Goal: Transaction & Acquisition: Purchase product/service

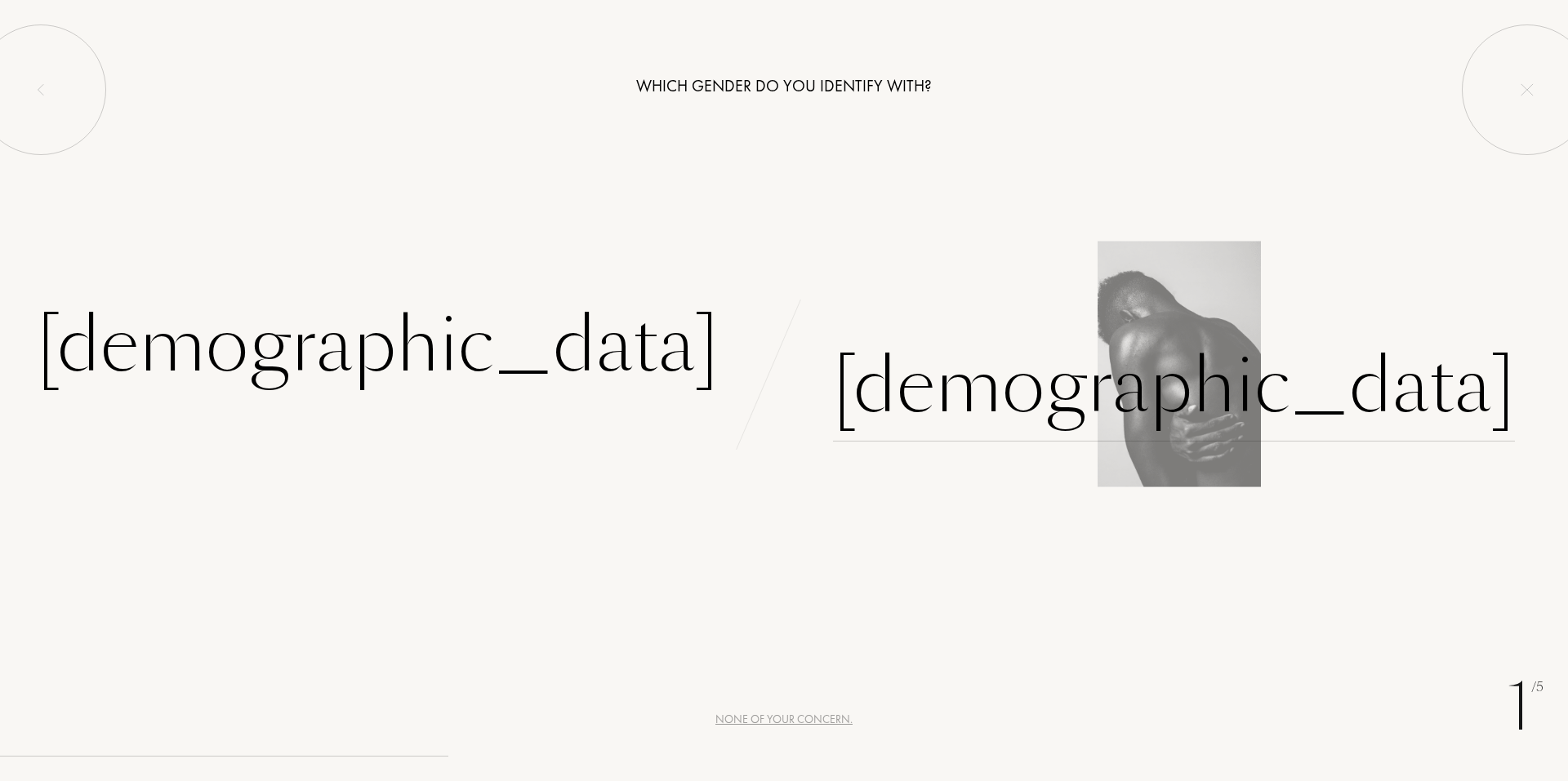
click at [904, 362] on div "Male" at bounding box center [1173, 386] width 682 height 110
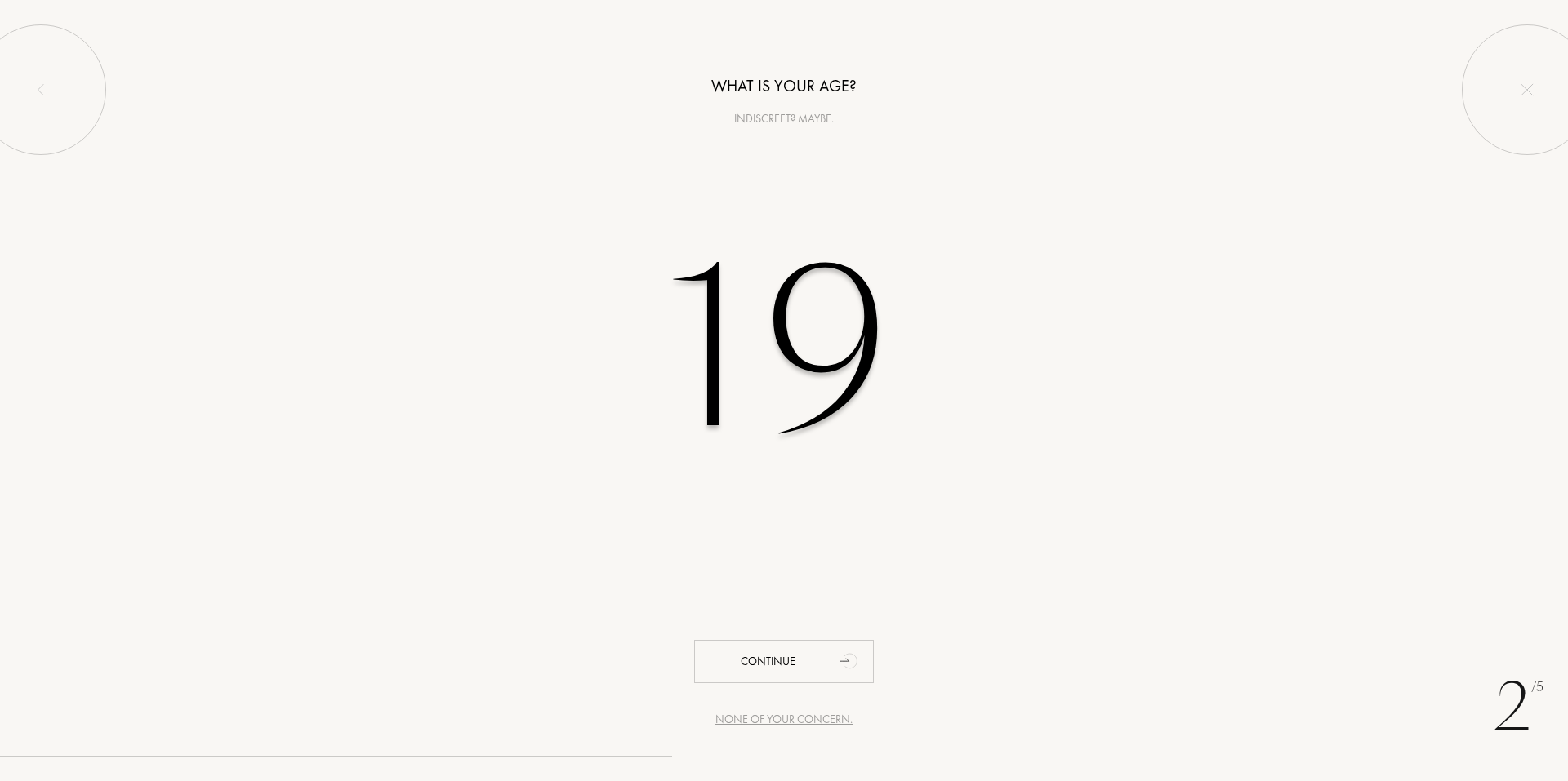
type input "1"
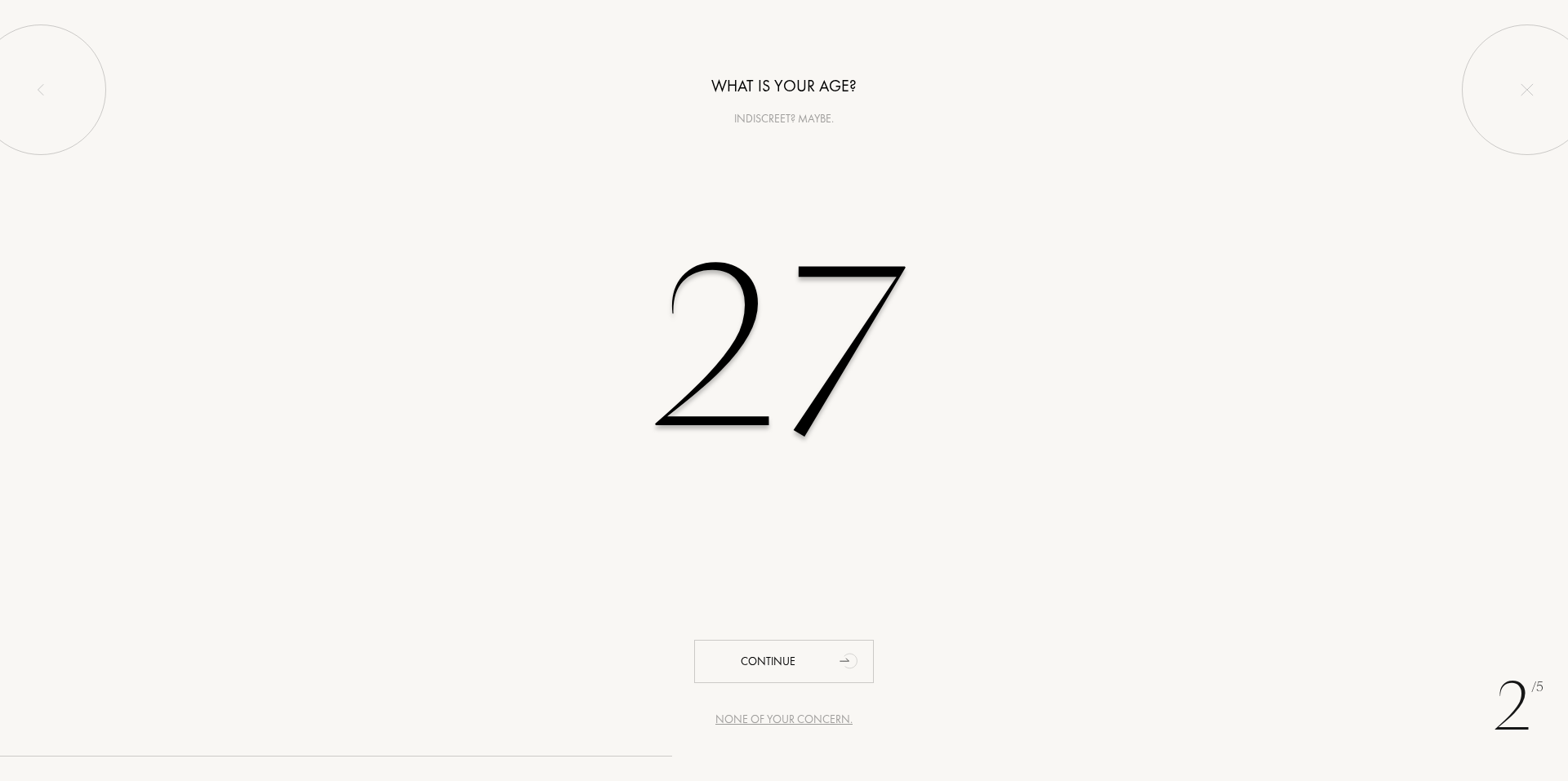
type input "27"
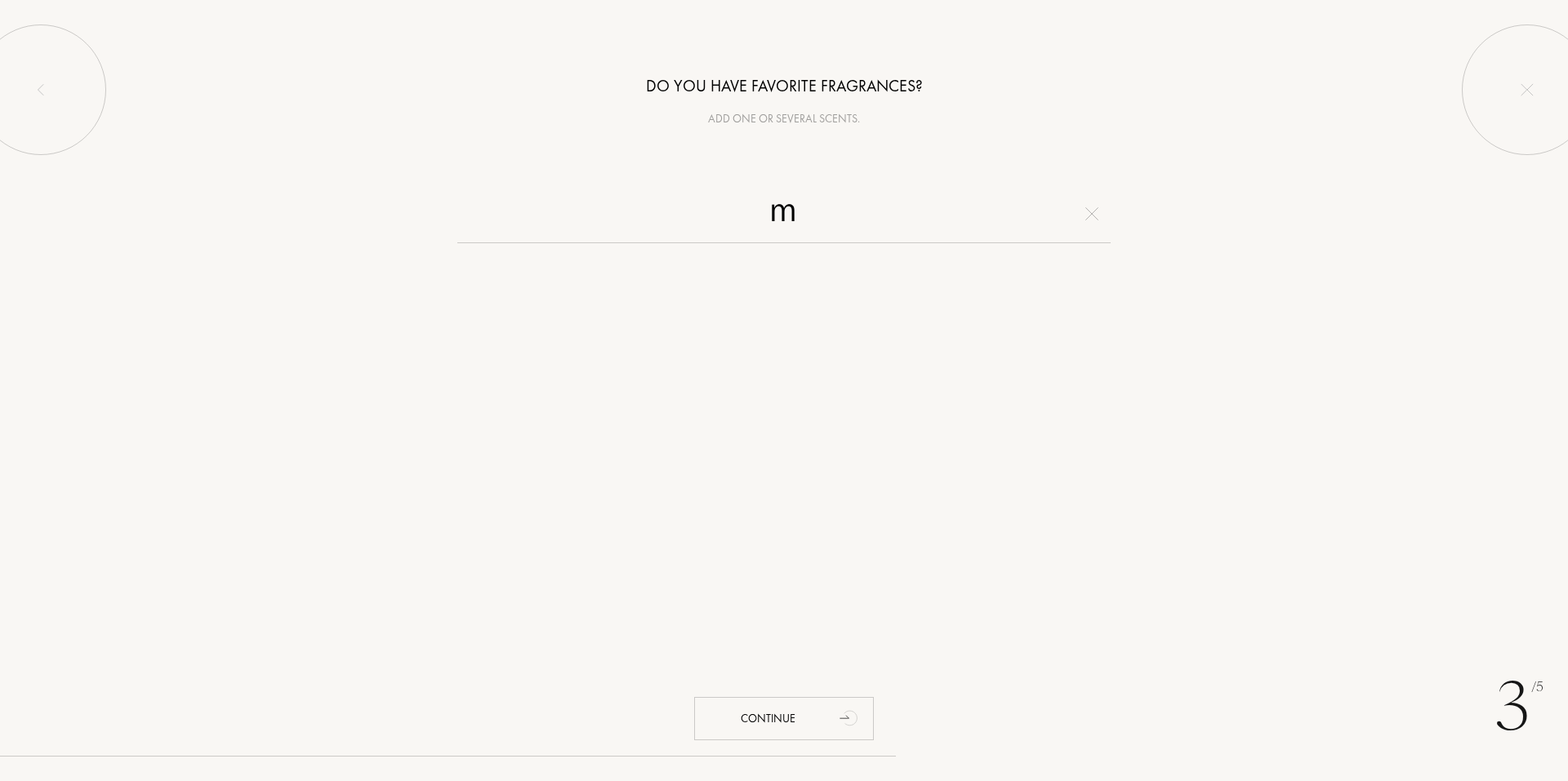
type input "ま"
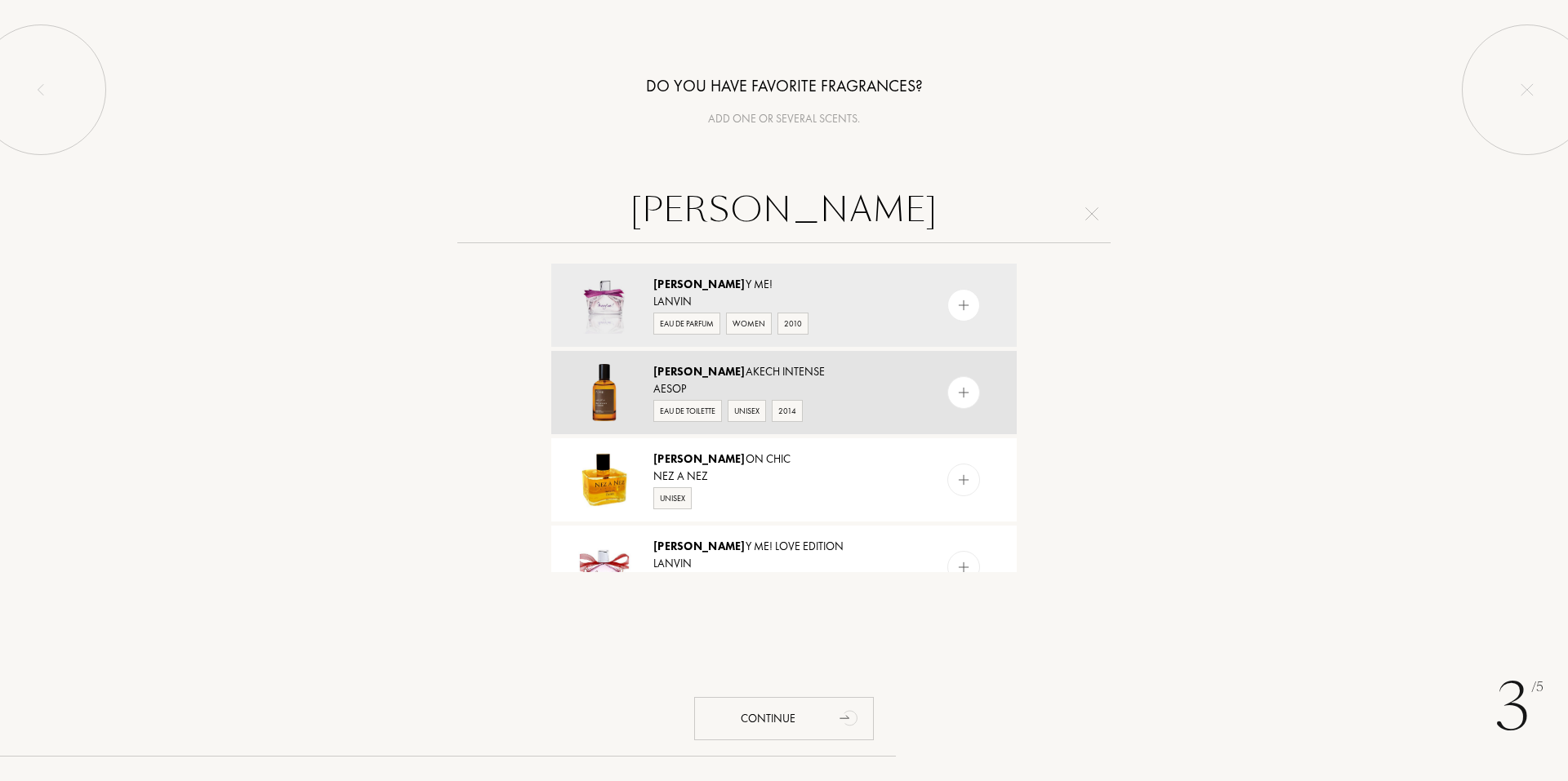
type input "marra"
click at [966, 389] on img at bounding box center [964, 393] width 16 height 16
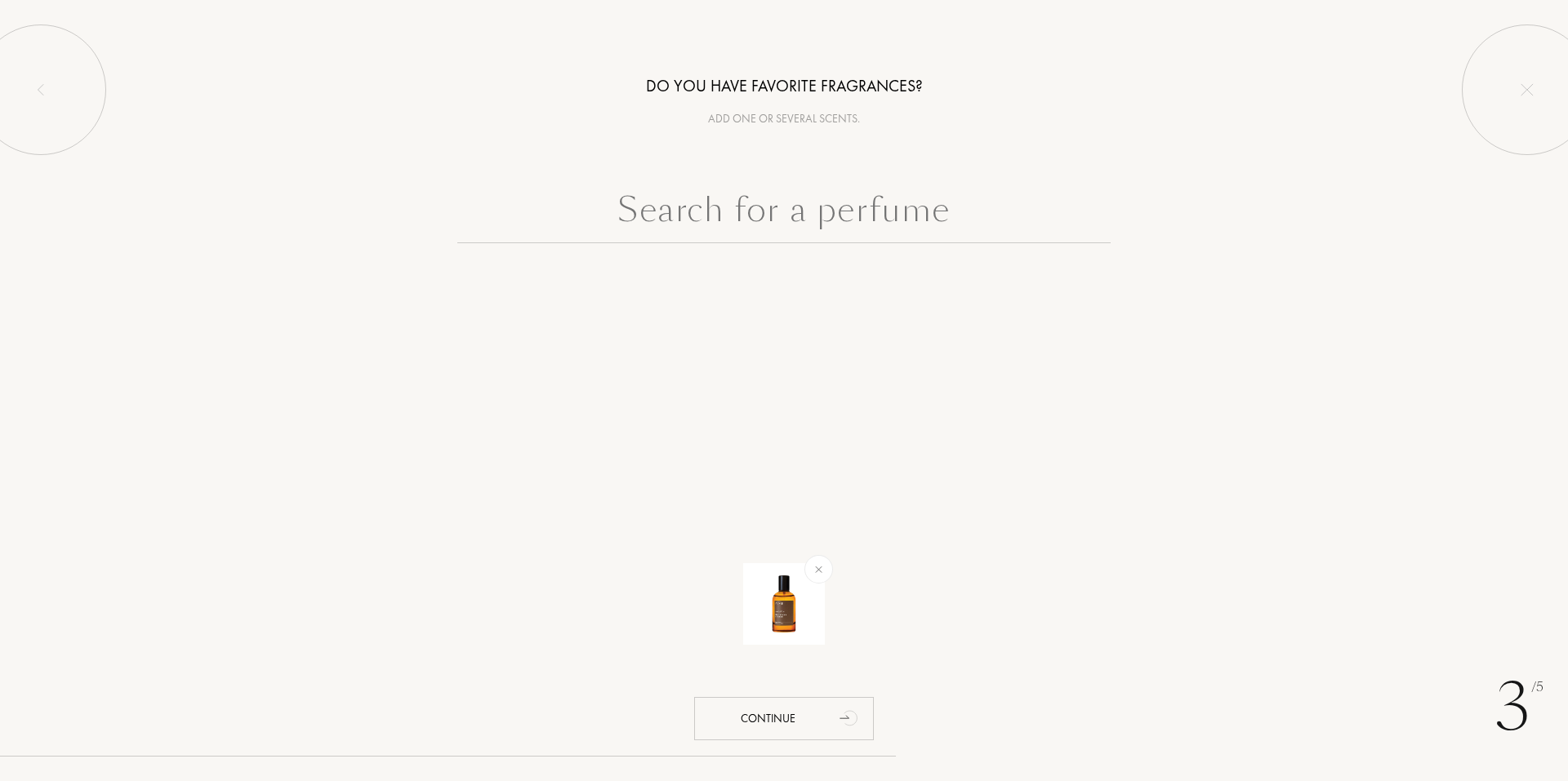
click at [908, 207] on input "text" at bounding box center [784, 213] width 653 height 58
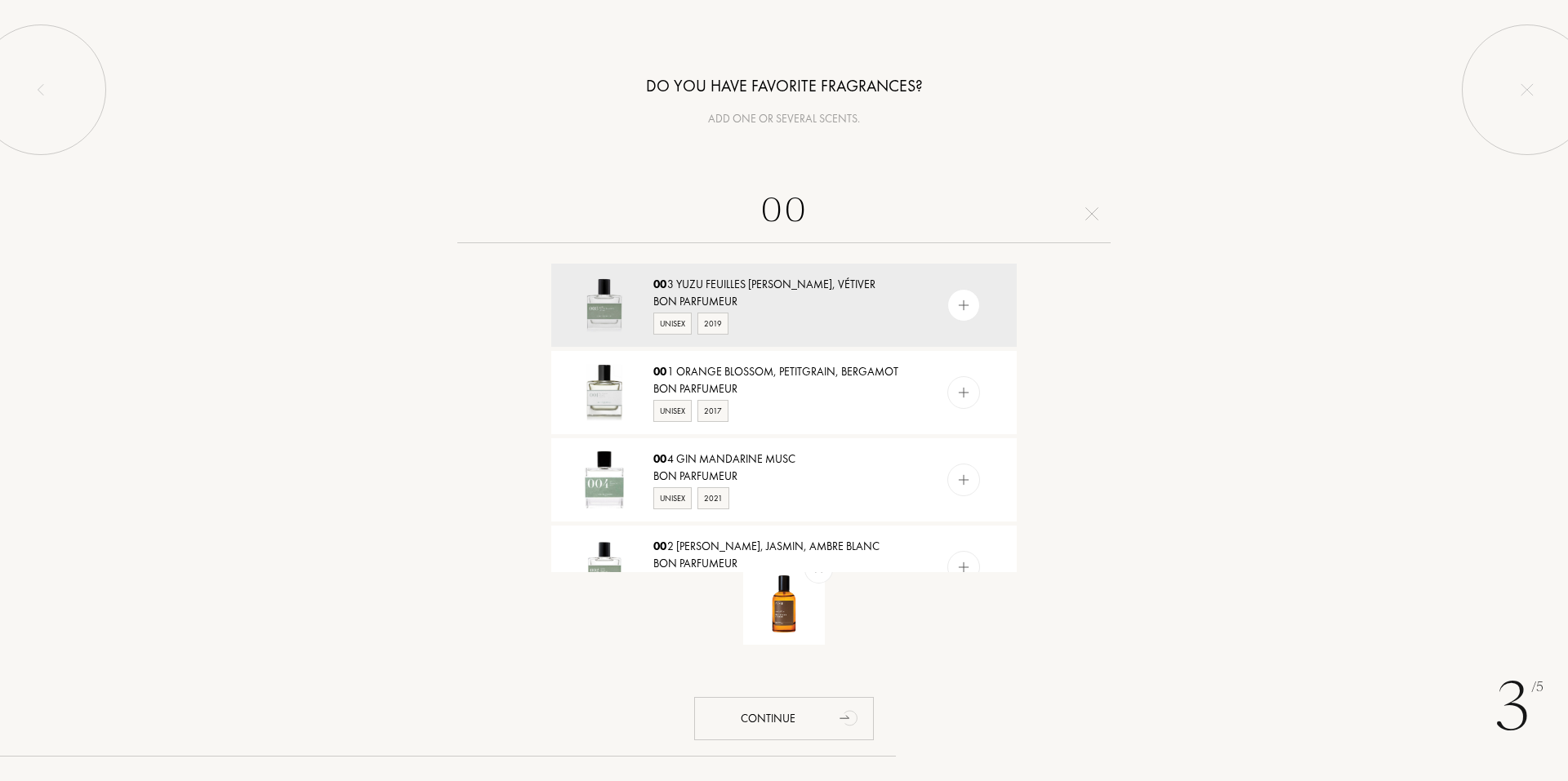
type input "0"
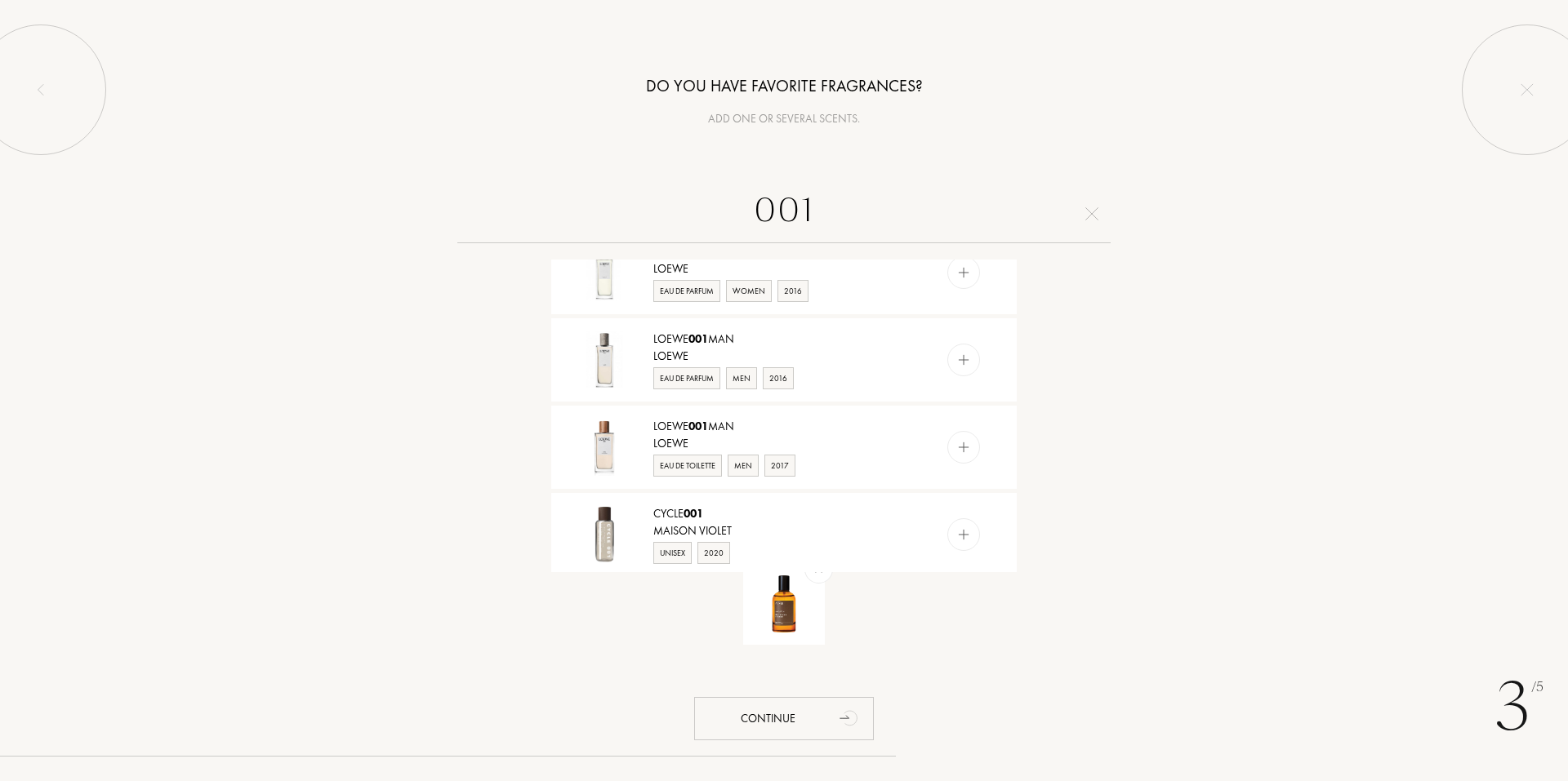
scroll to position [490, 0]
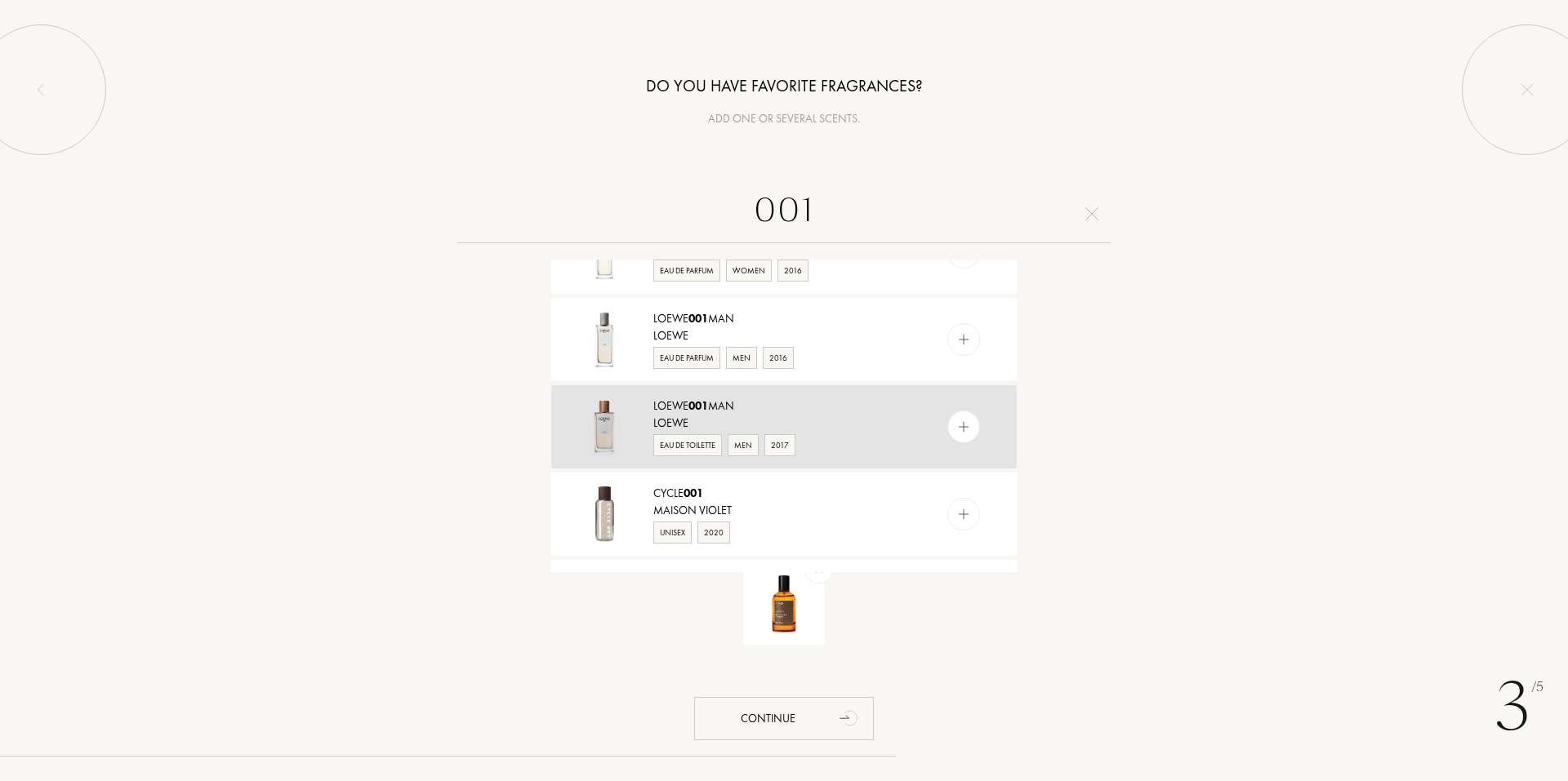
type input "001"
click at [949, 427] on div at bounding box center [963, 427] width 33 height 33
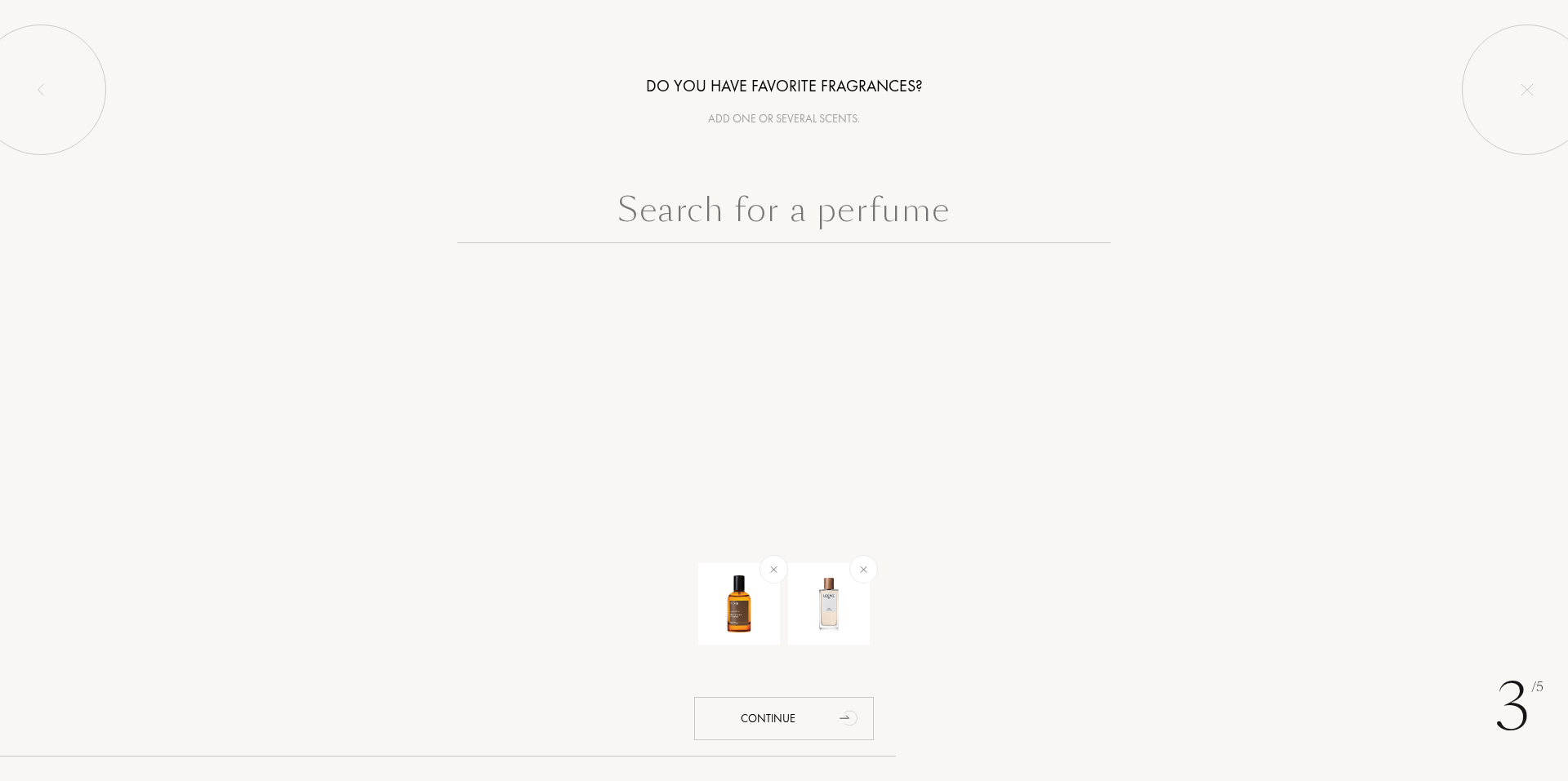
scroll to position [0, 0]
click at [860, 711] on icon "animation" at bounding box center [849, 718] width 33 height 33
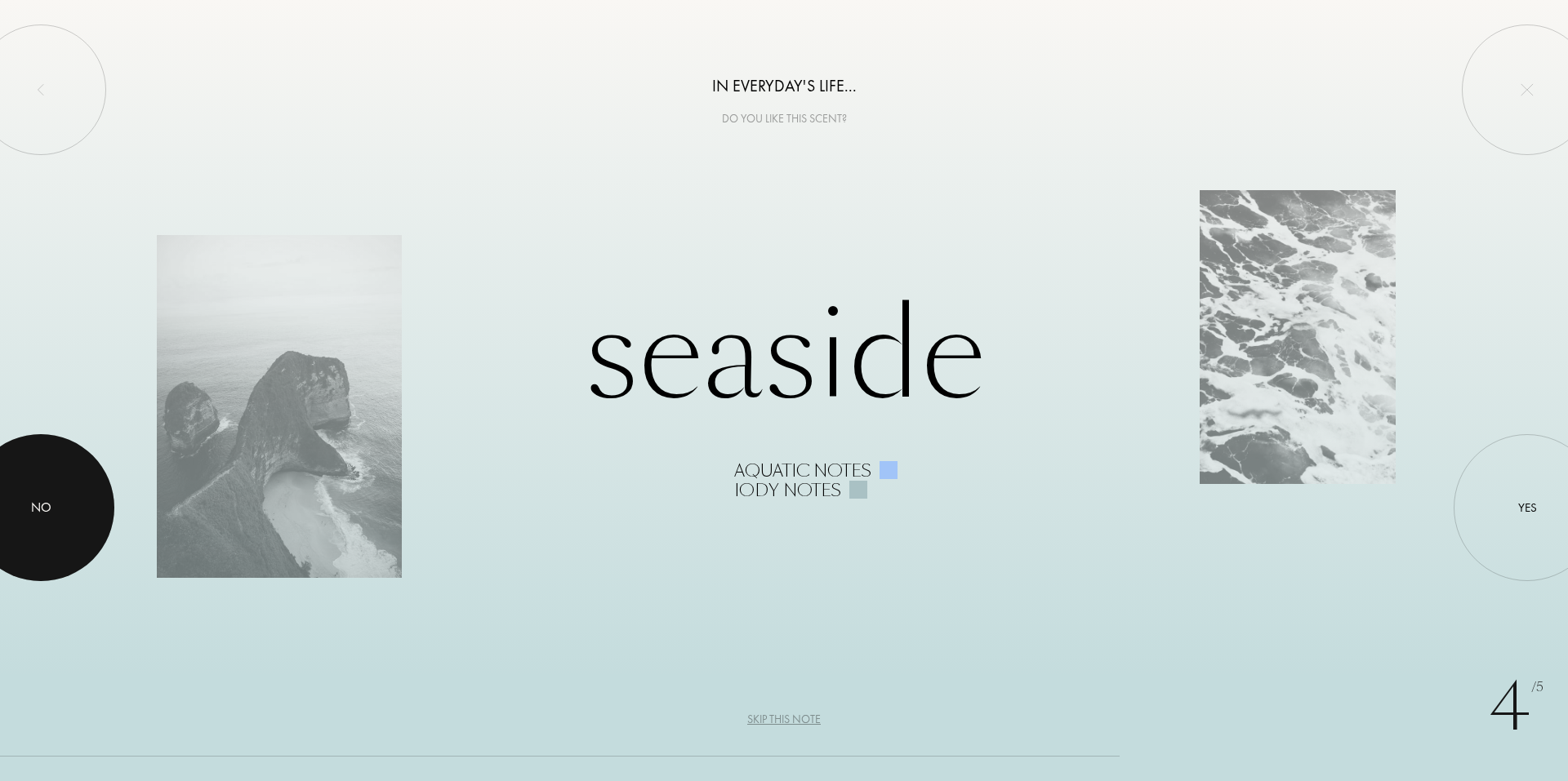
click at [105, 511] on div at bounding box center [41, 508] width 147 height 146
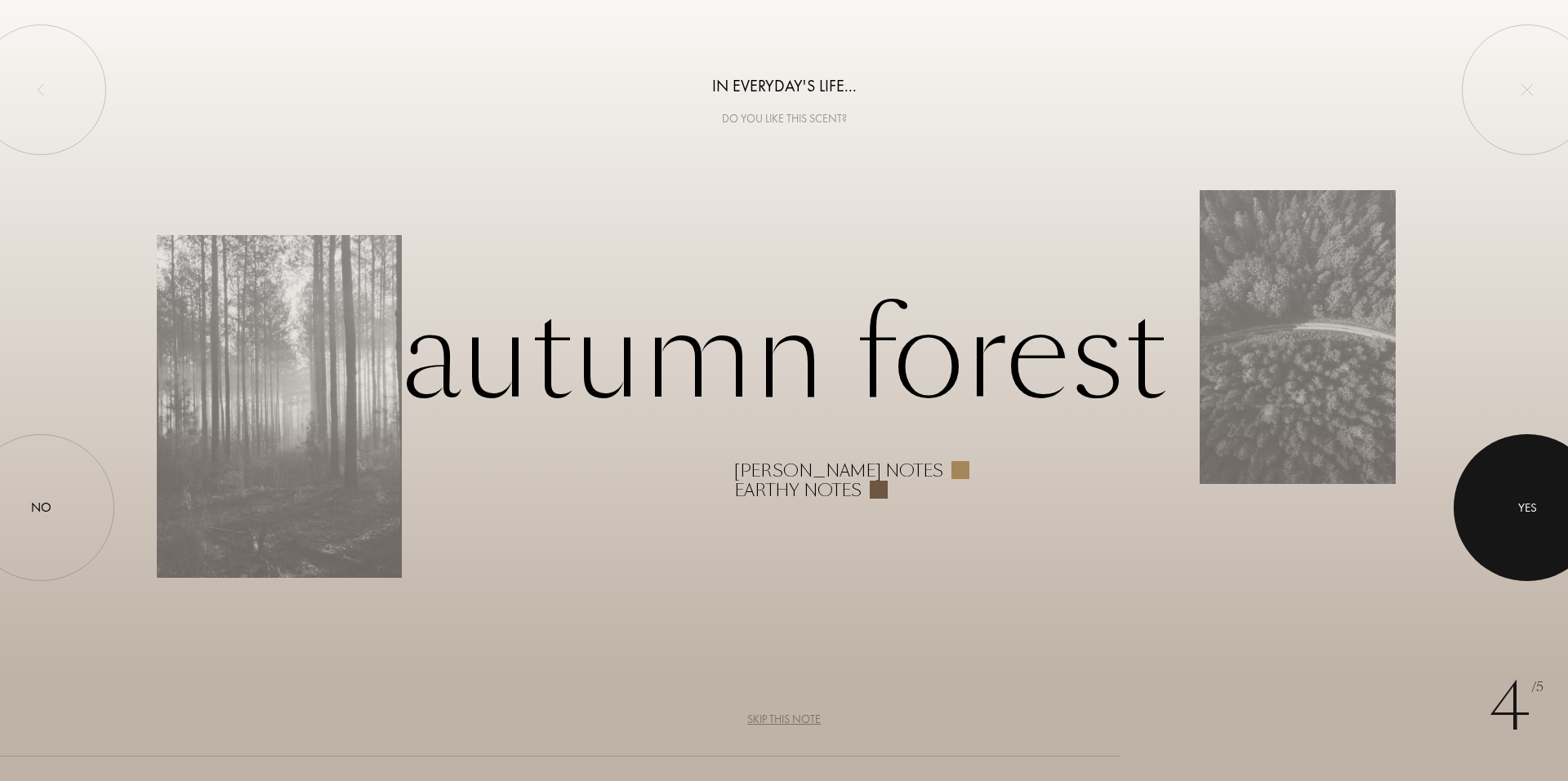
click at [1519, 508] on div "Yes" at bounding box center [1526, 508] width 19 height 19
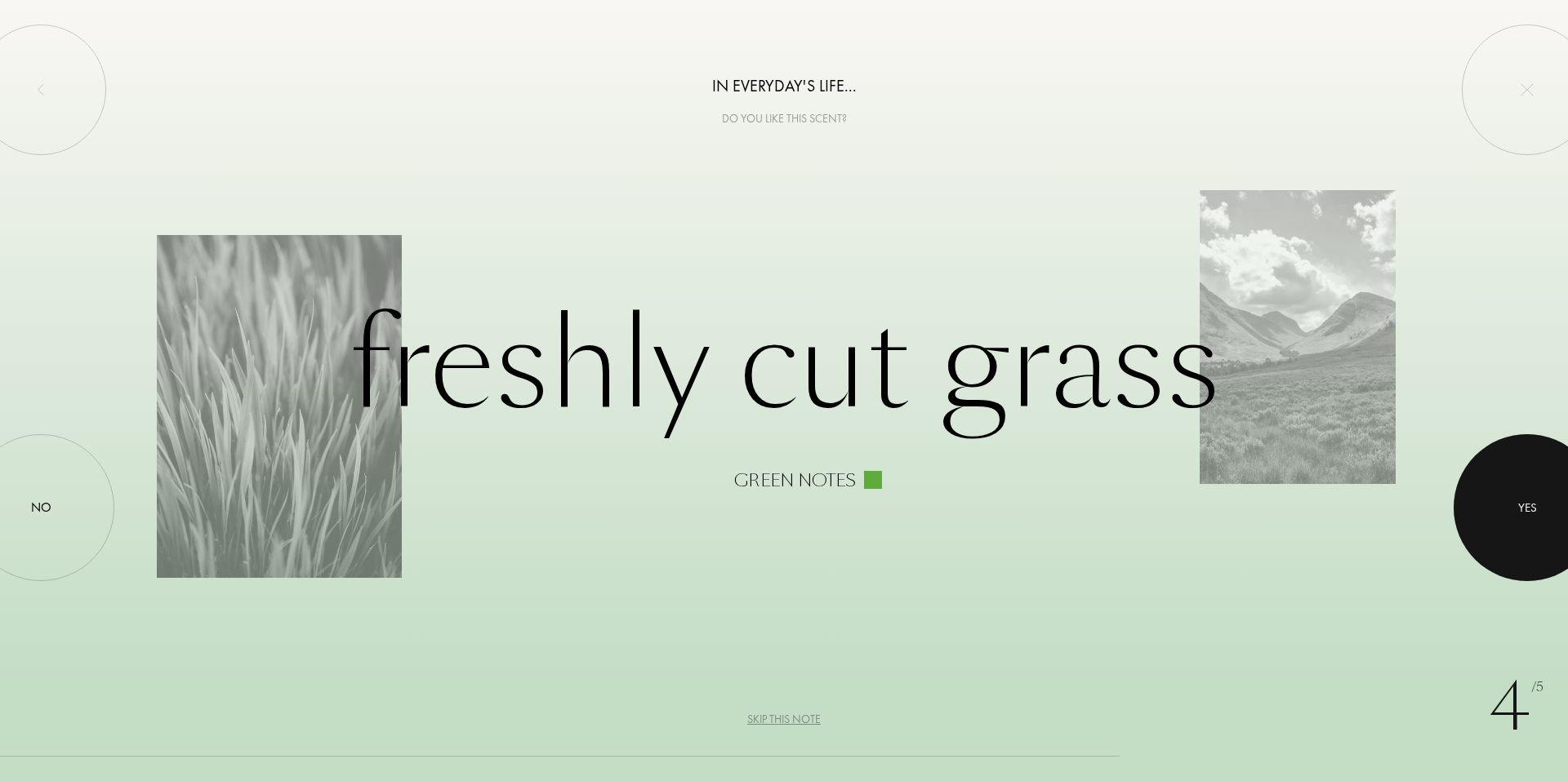
click at [1484, 508] on div at bounding box center [1526, 508] width 147 height 146
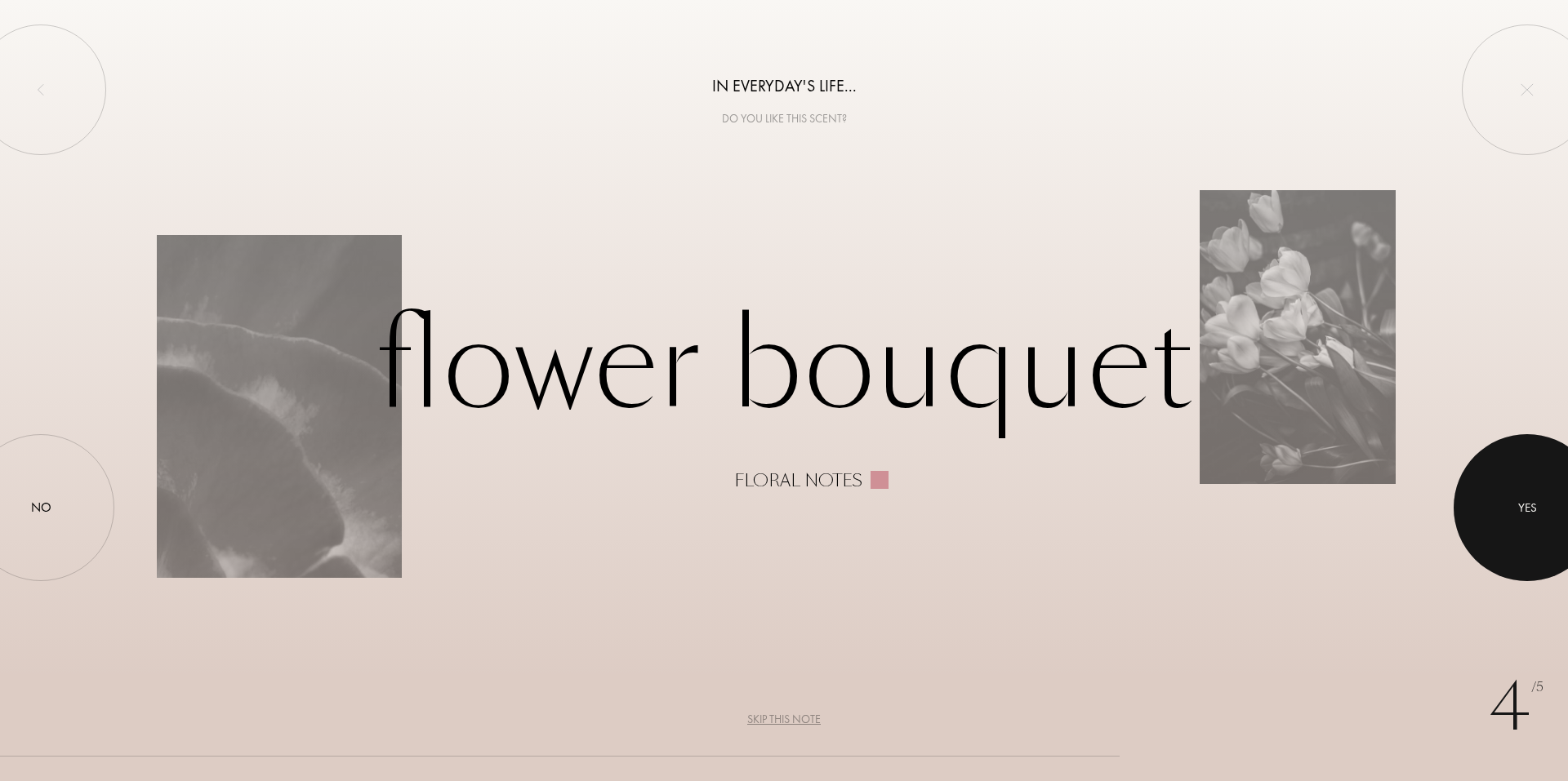
click at [1480, 502] on div at bounding box center [1526, 508] width 147 height 146
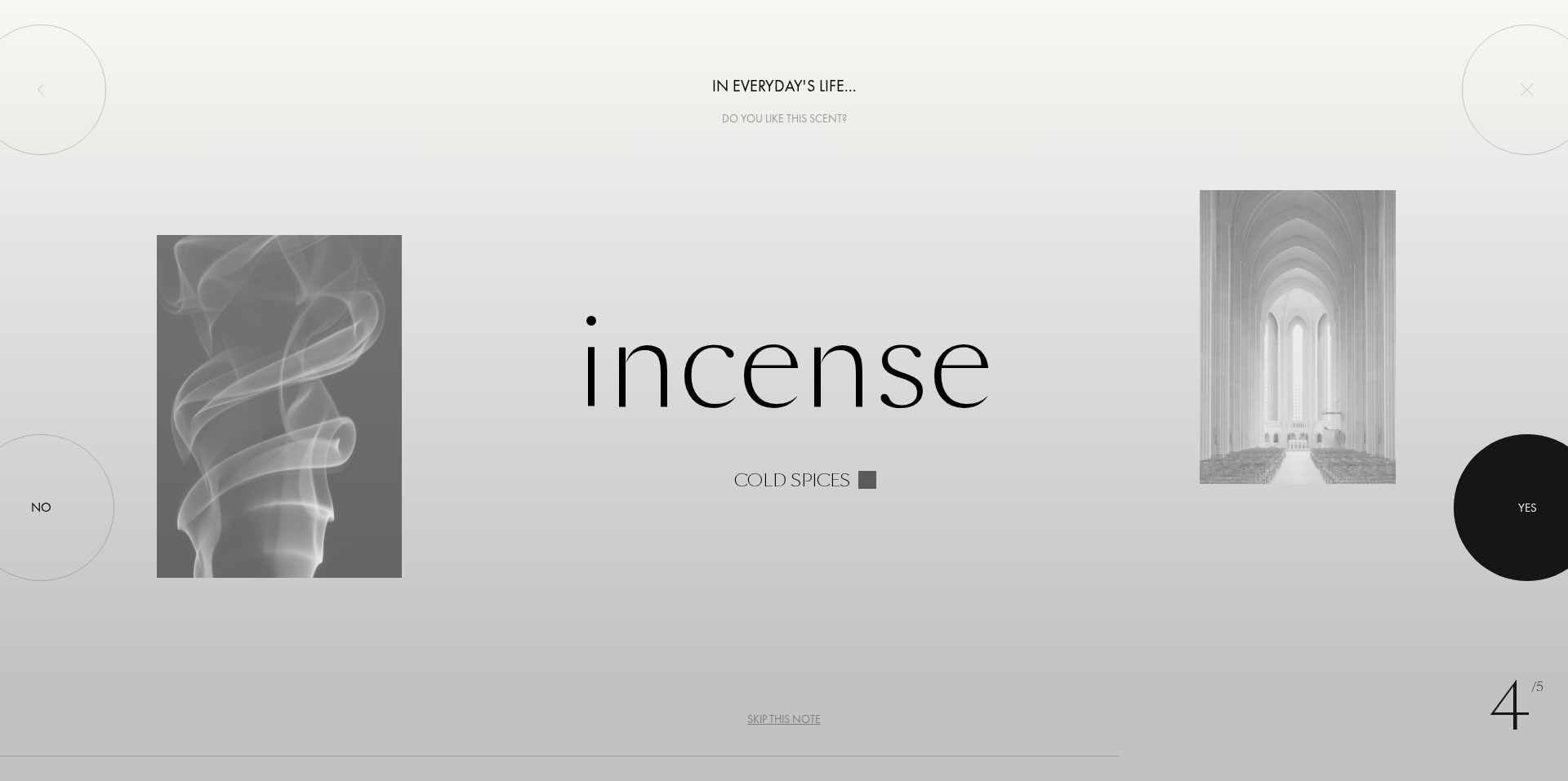
click at [1504, 506] on div at bounding box center [1526, 508] width 147 height 146
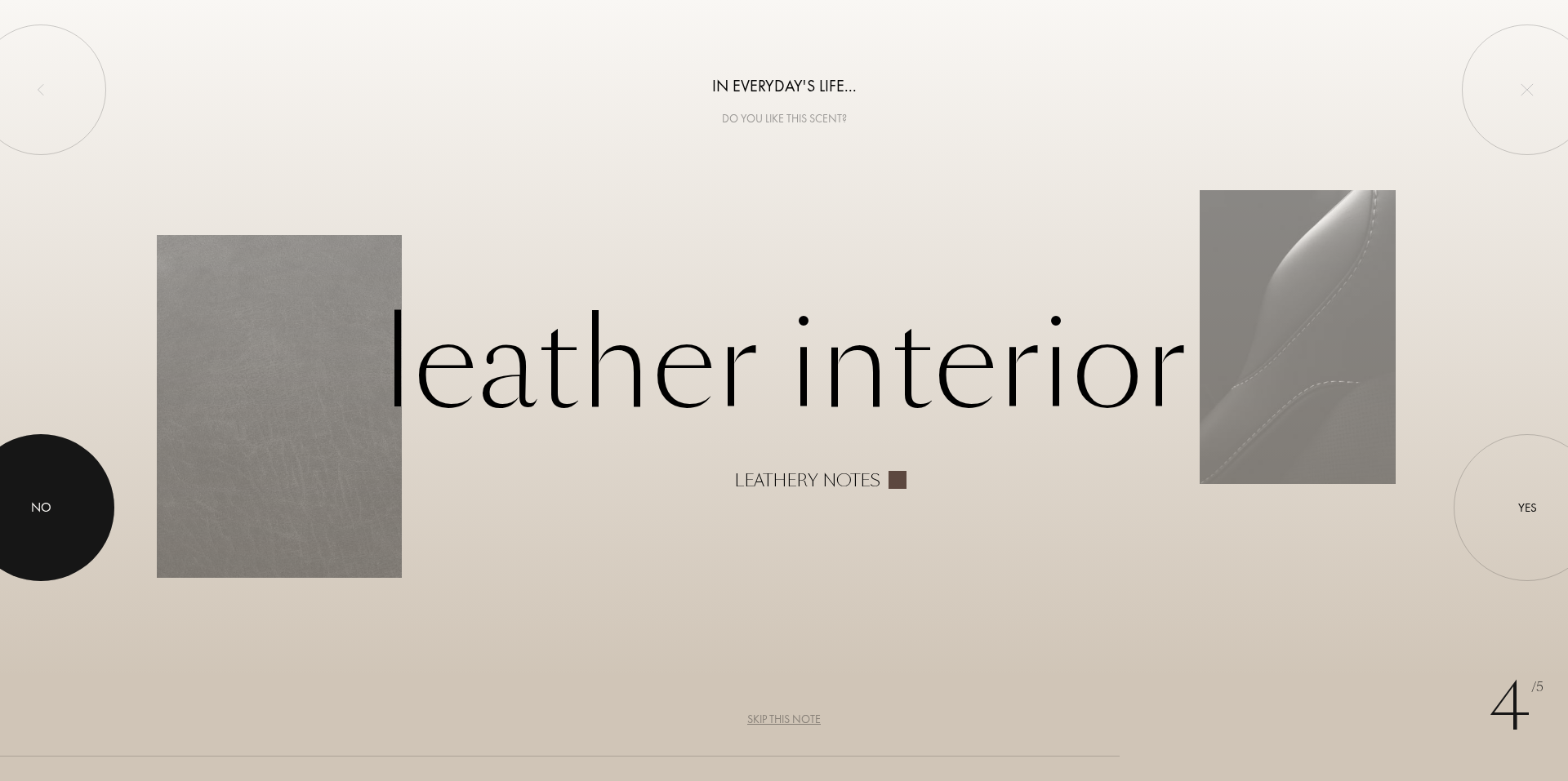
click at [30, 520] on div at bounding box center [41, 508] width 147 height 146
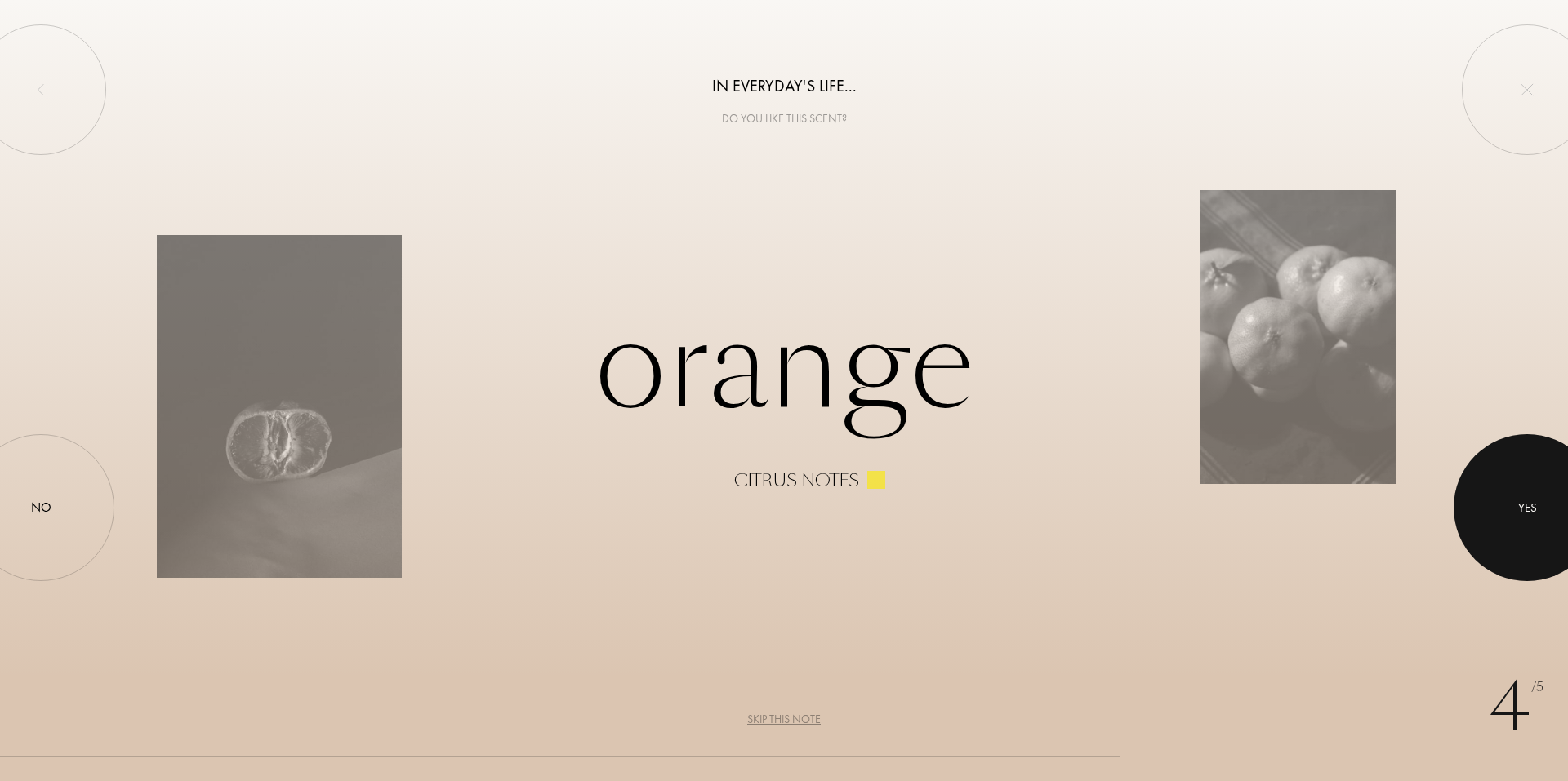
click at [1553, 508] on div at bounding box center [1526, 508] width 147 height 146
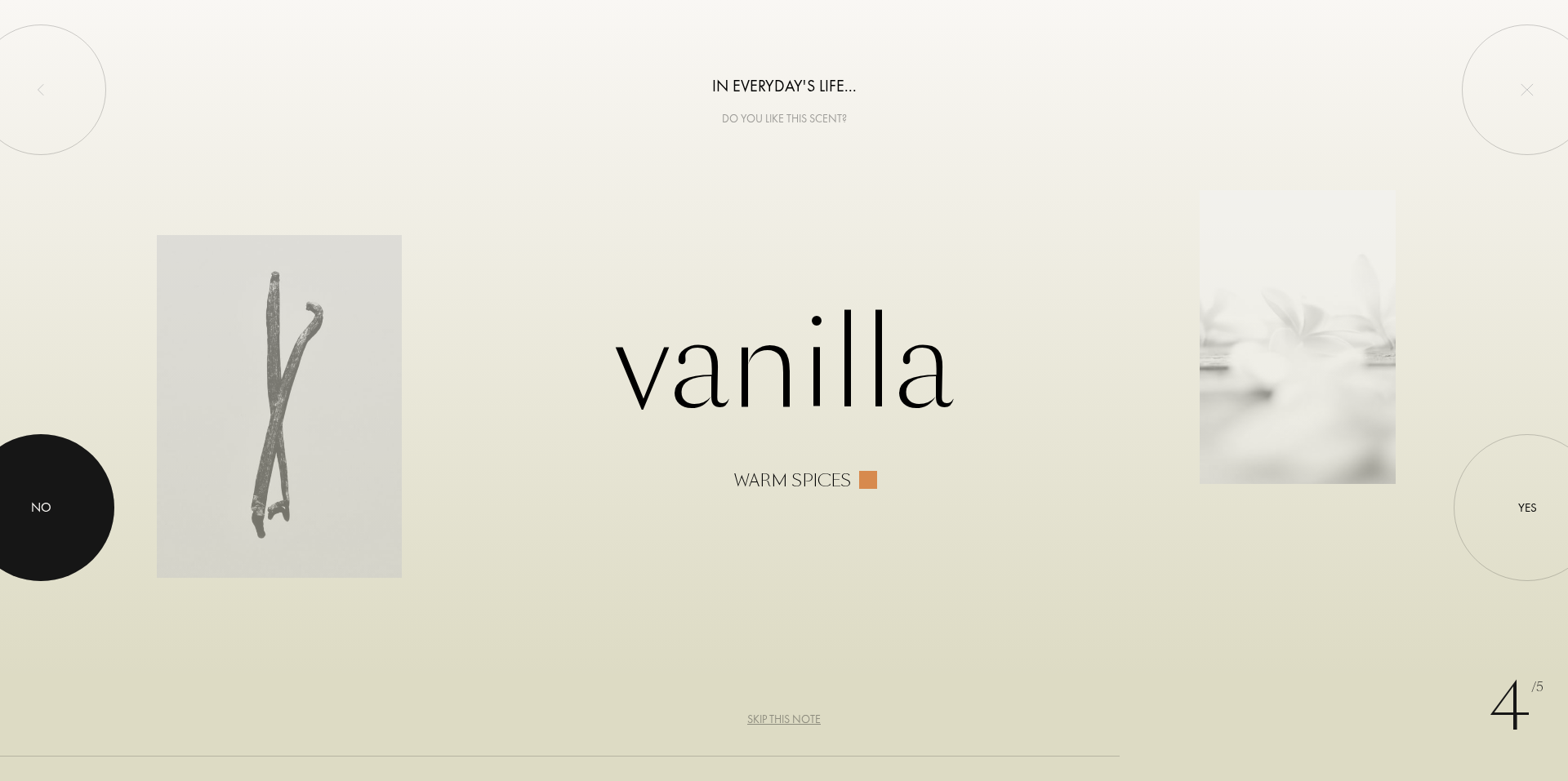
click at [61, 506] on div at bounding box center [41, 508] width 147 height 146
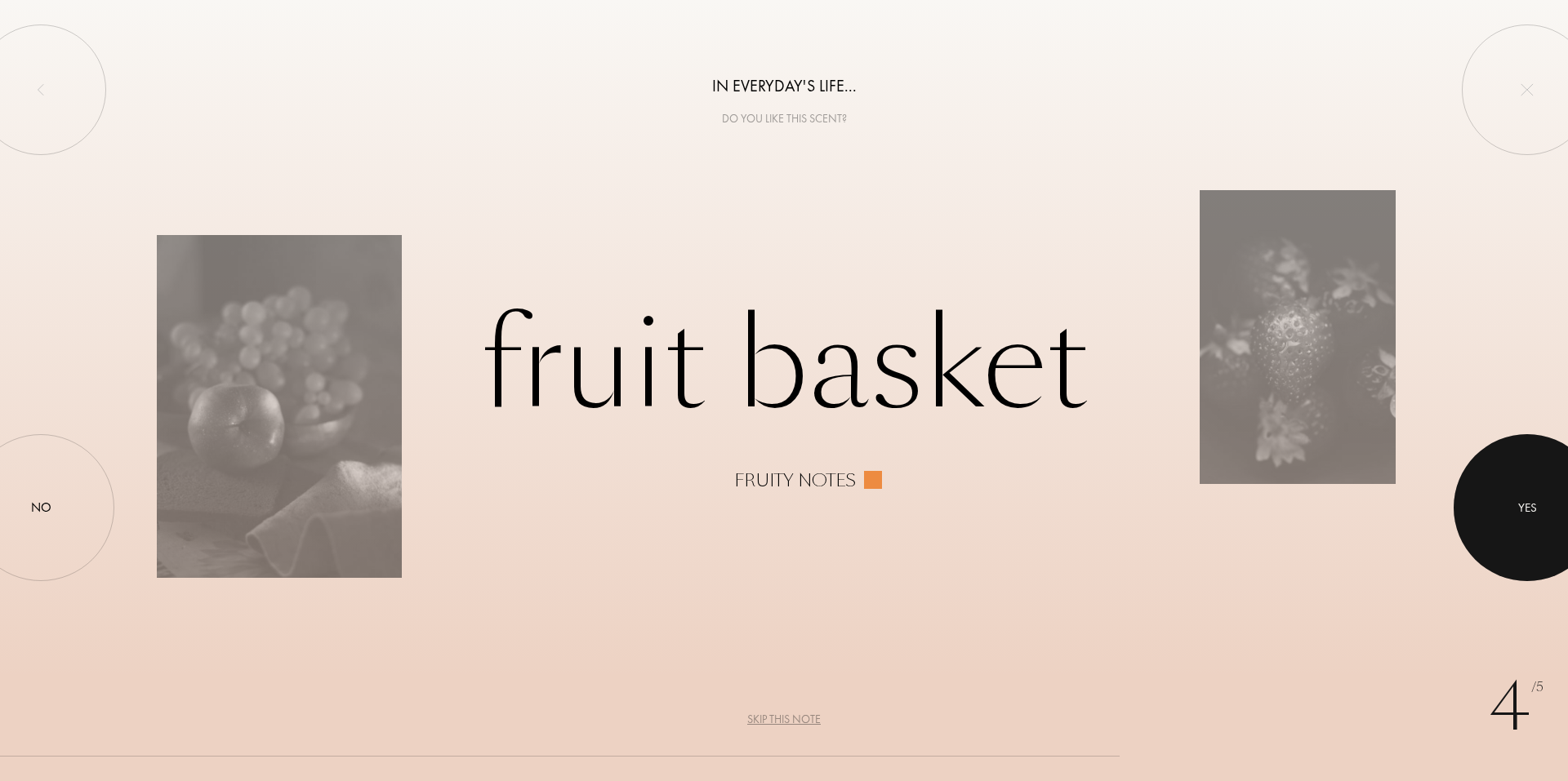
click at [1514, 487] on div at bounding box center [1526, 508] width 147 height 146
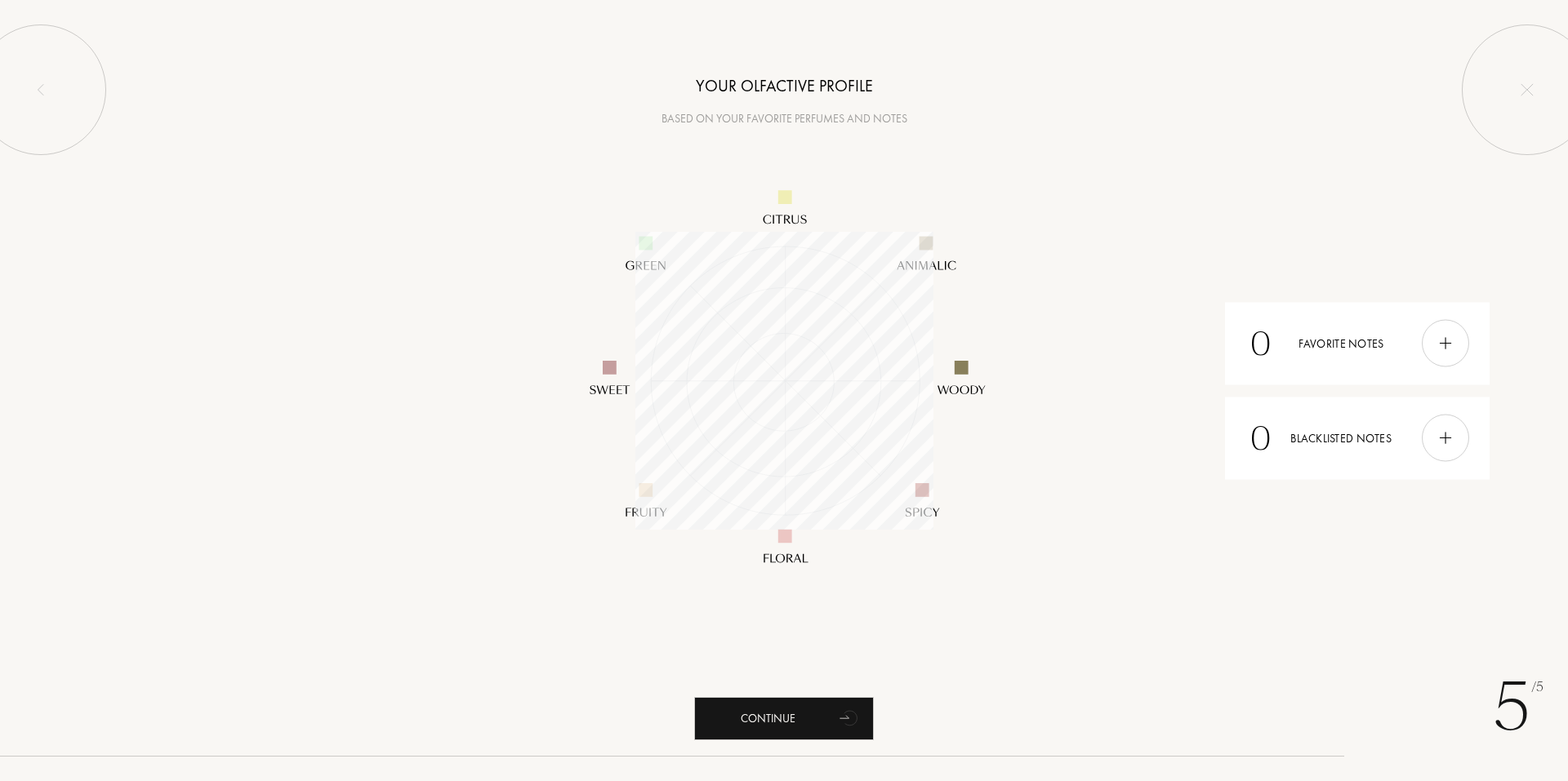
scroll to position [298, 298]
click at [772, 732] on div "Continue" at bounding box center [783, 719] width 179 height 44
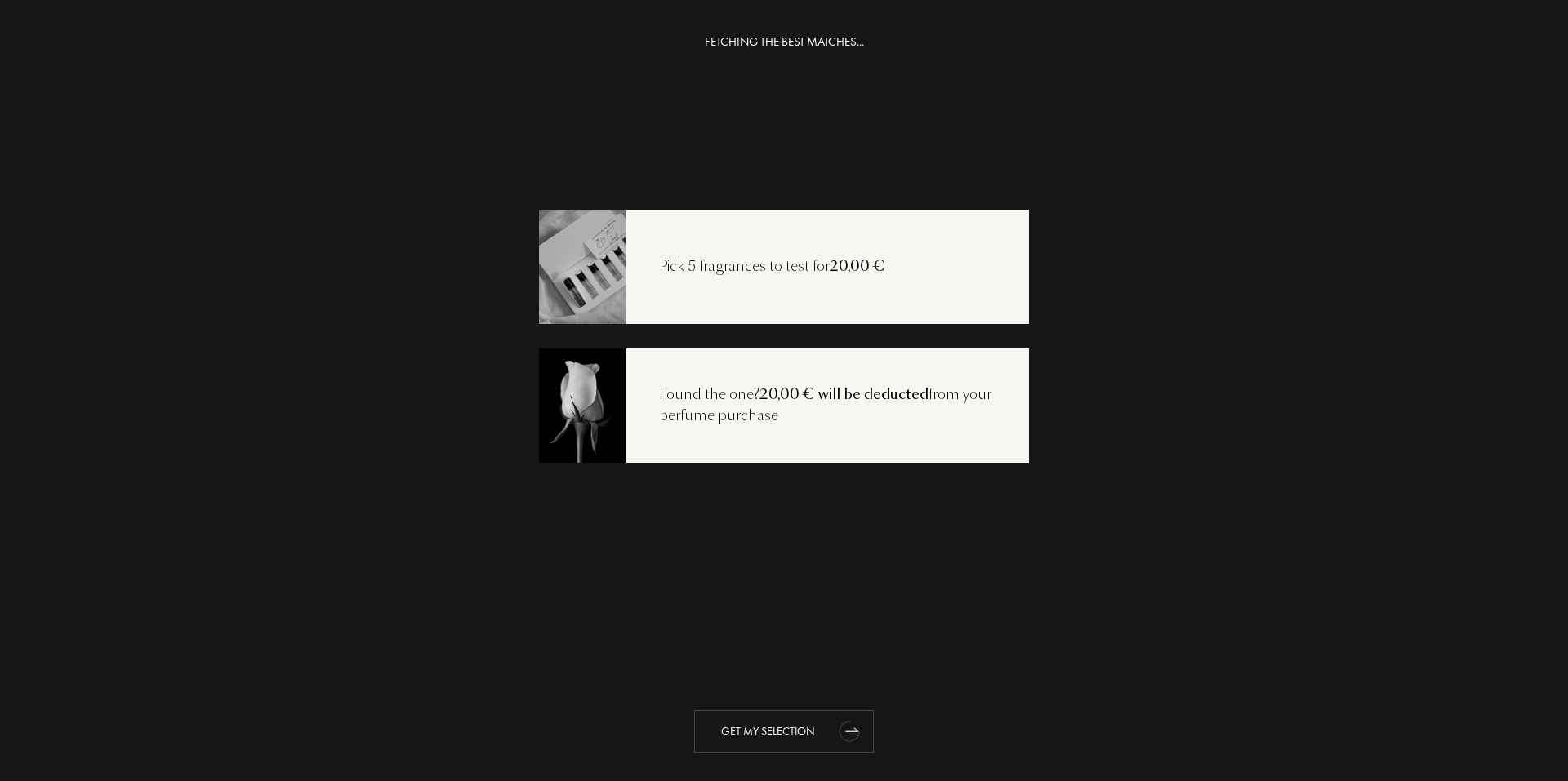
click at [767, 736] on div "Get my selection" at bounding box center [783, 732] width 179 height 44
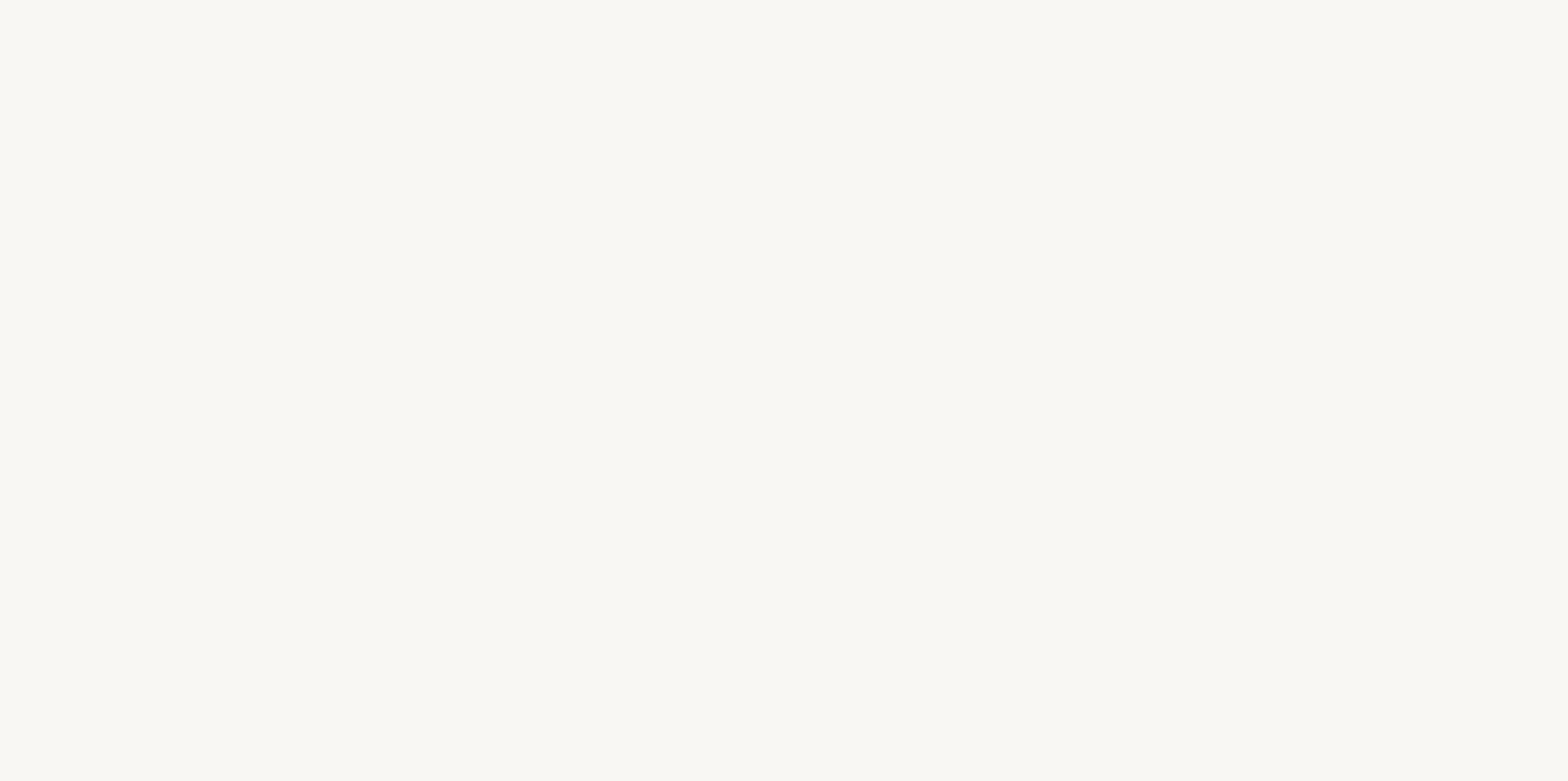
select select "JP"
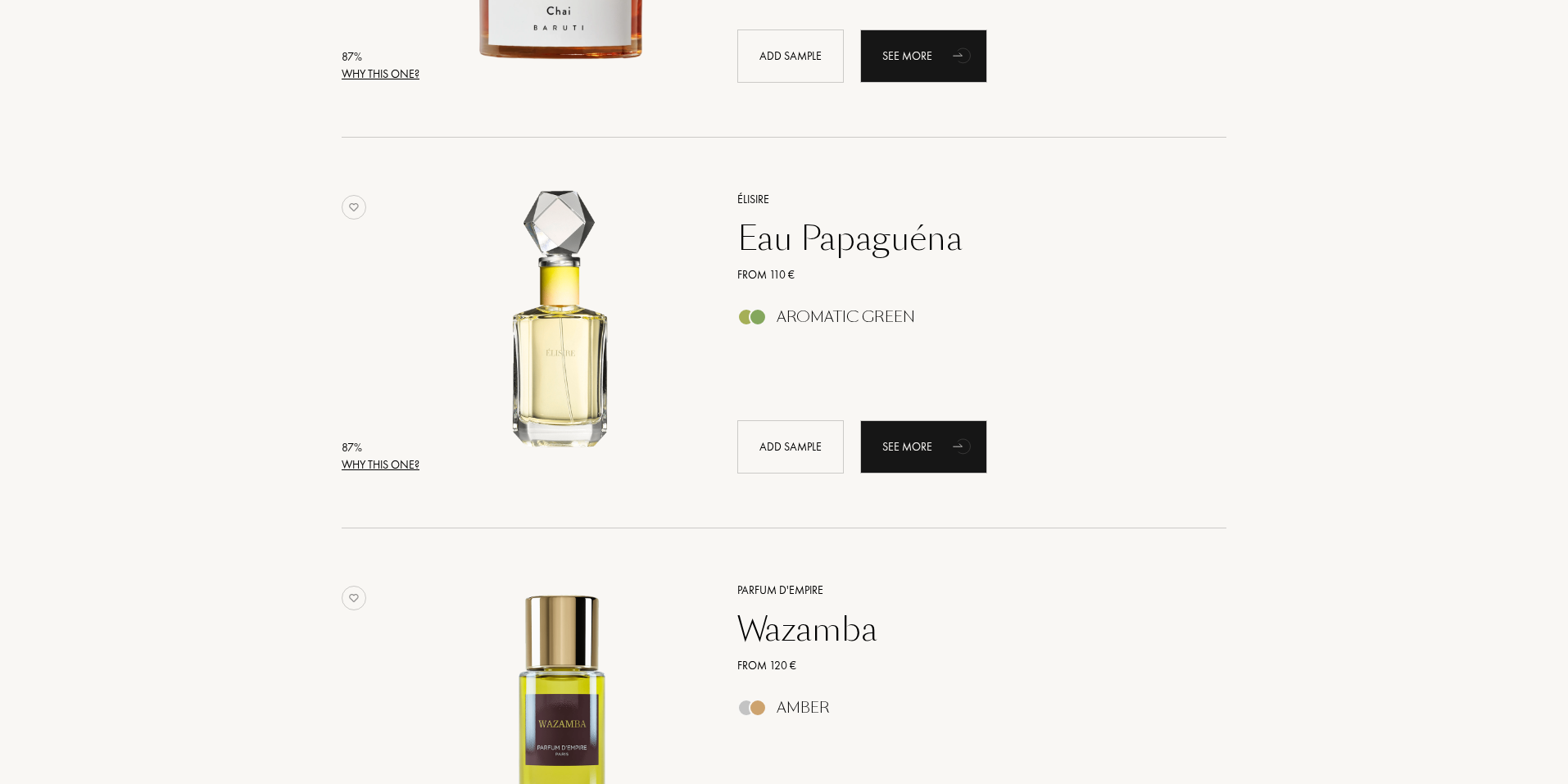
scroll to position [3607, 0]
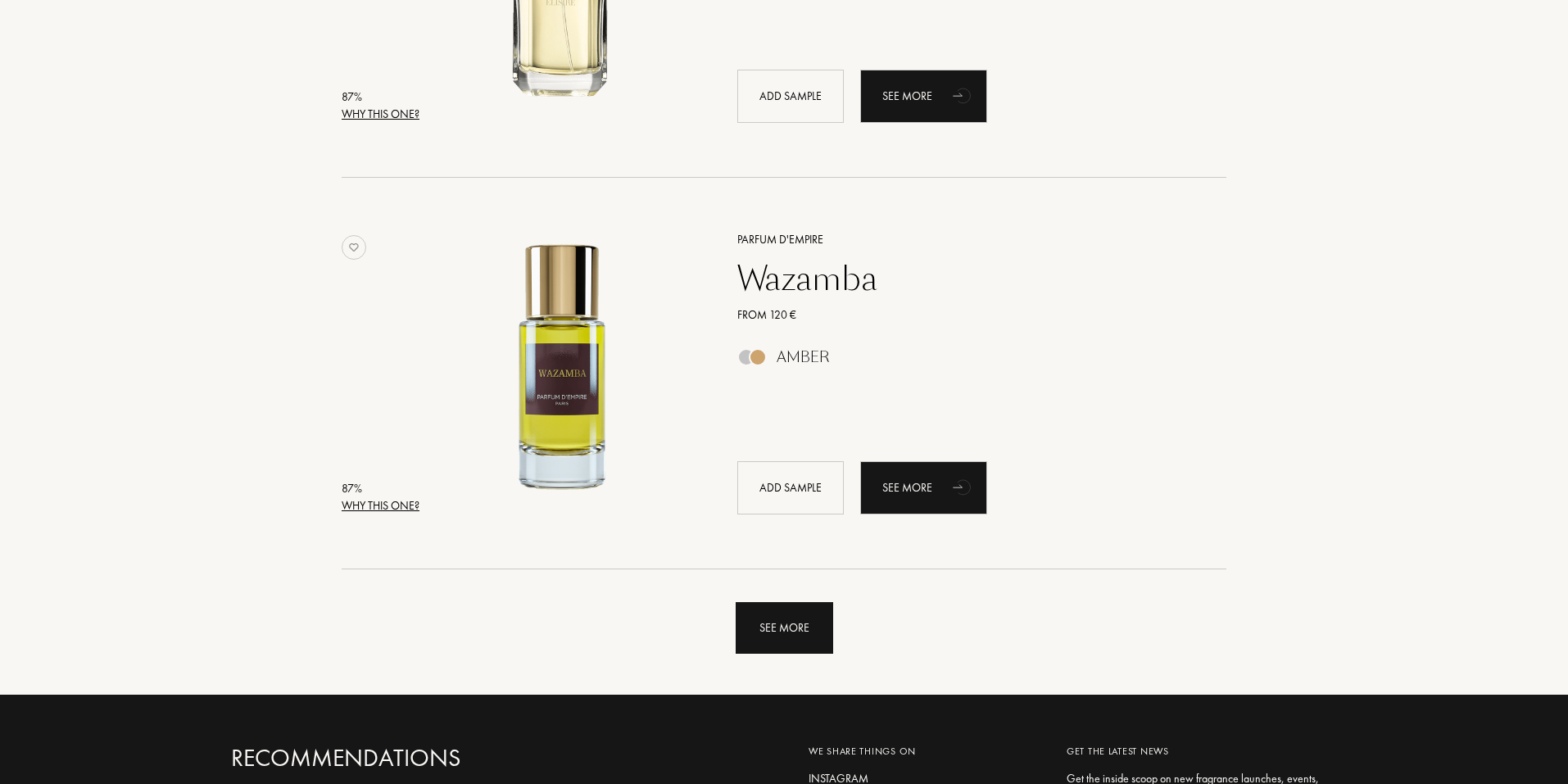
click at [785, 635] on div "See more" at bounding box center [784, 628] width 97 height 52
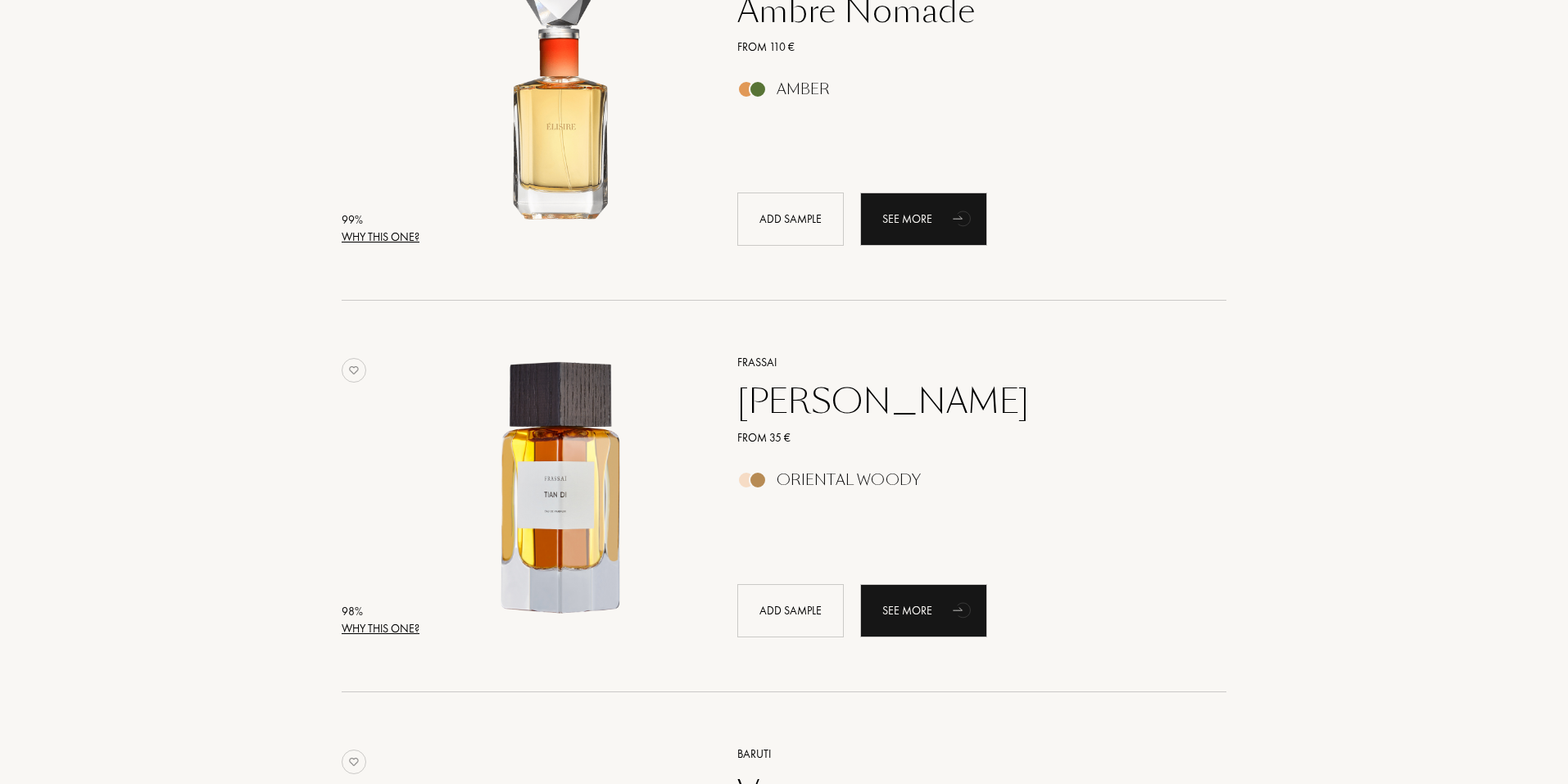
scroll to position [0, 0]
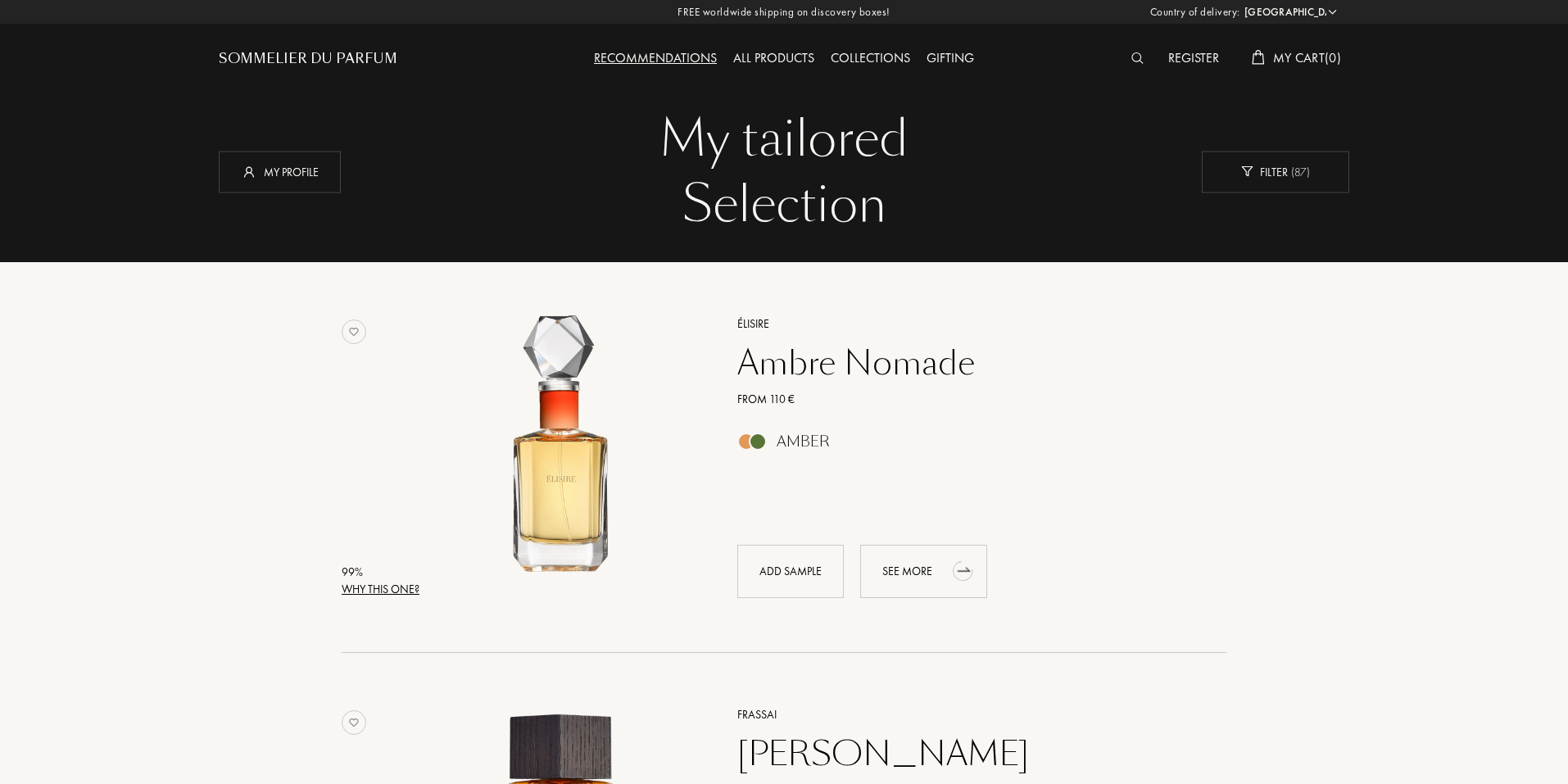
click at [933, 564] on div "See more" at bounding box center [924, 572] width 127 height 54
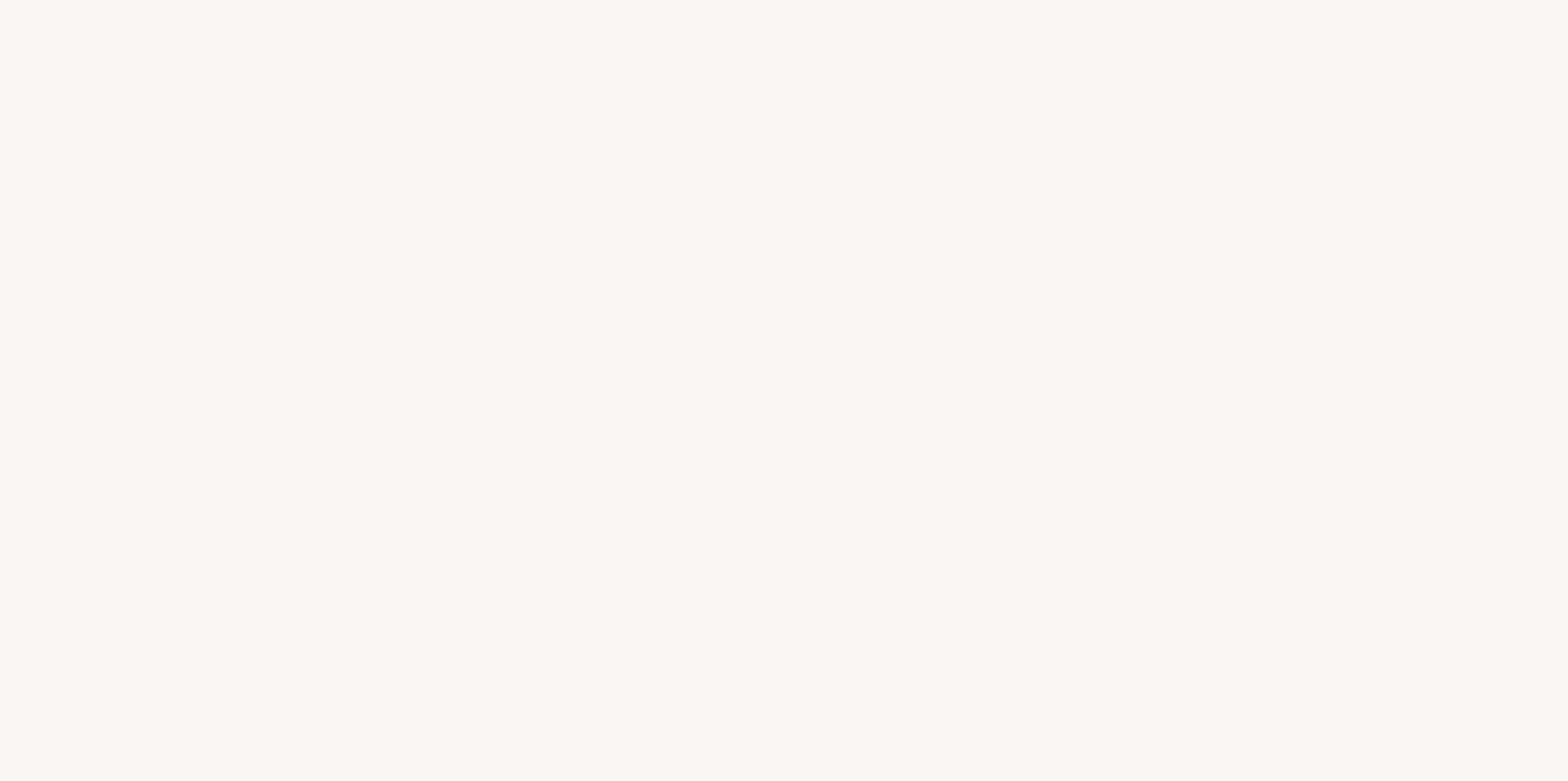
select select "JP"
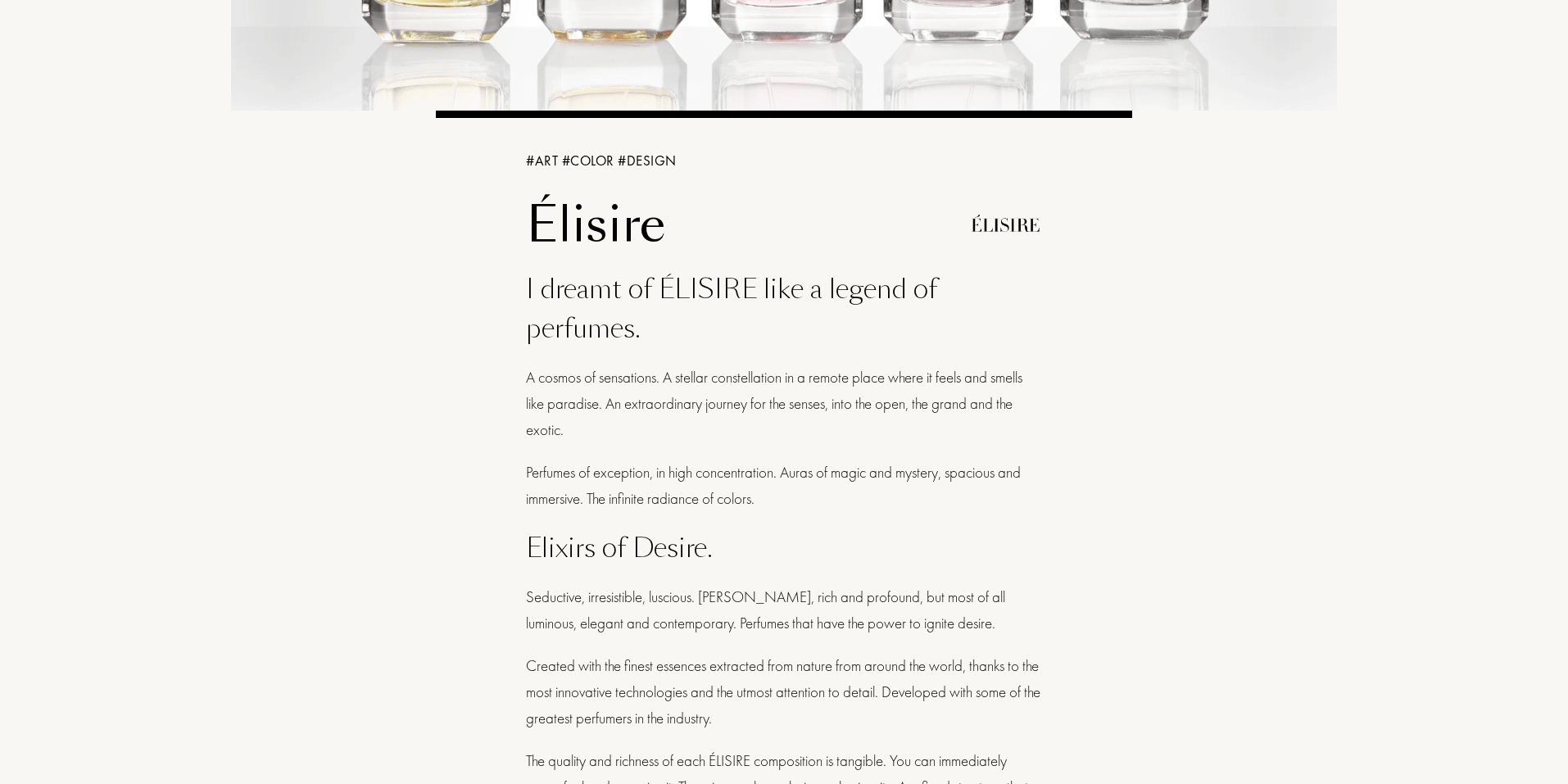
scroll to position [328, 0]
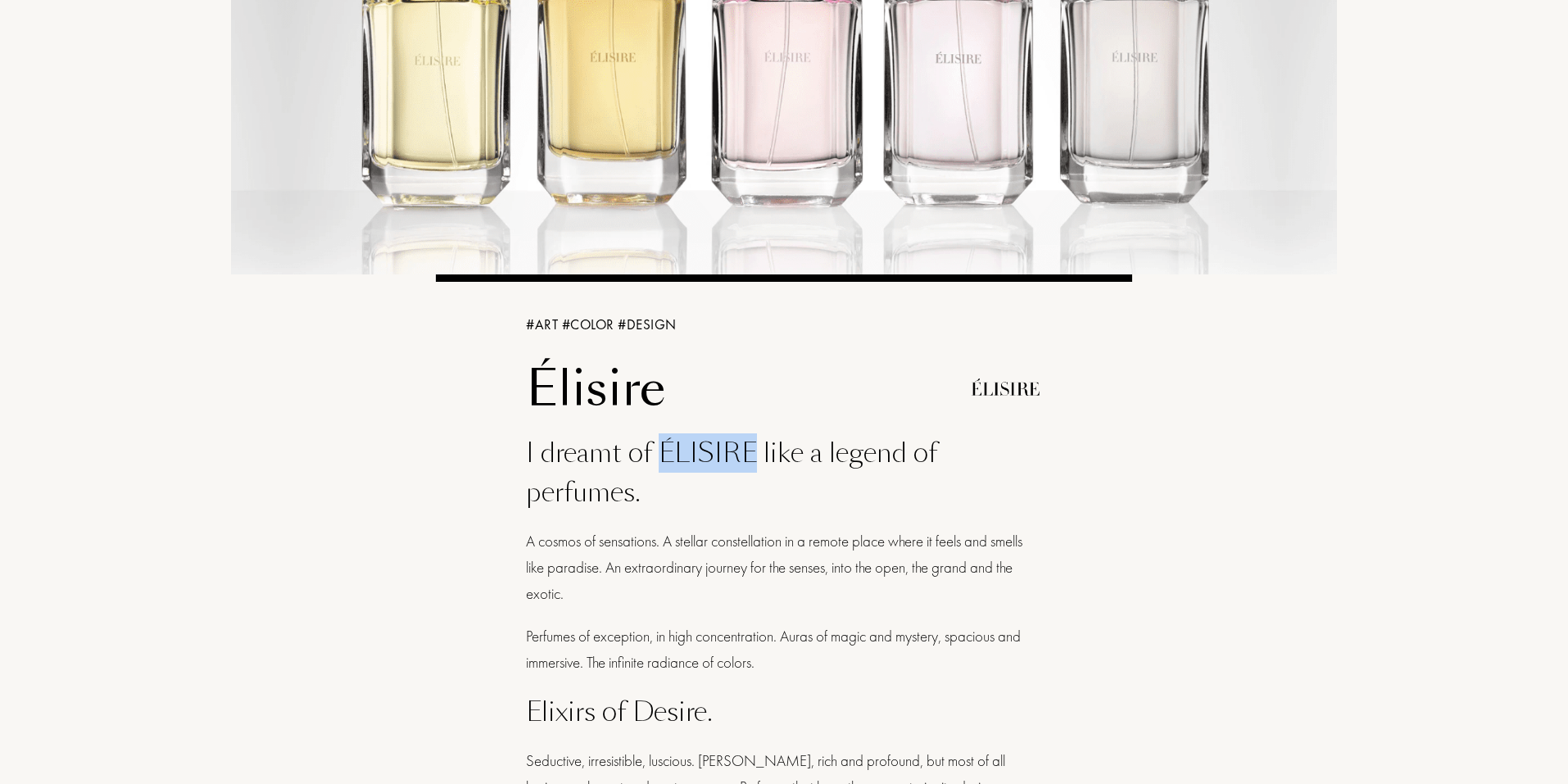
drag, startPoint x: 662, startPoint y: 455, endPoint x: 751, endPoint y: 450, distance: 89.1
click at [751, 450] on div "I dreamt of ÉLISIRE like a legend of perfumes." at bounding box center [784, 472] width 516 height 78
copy div "ÉLISIRE"
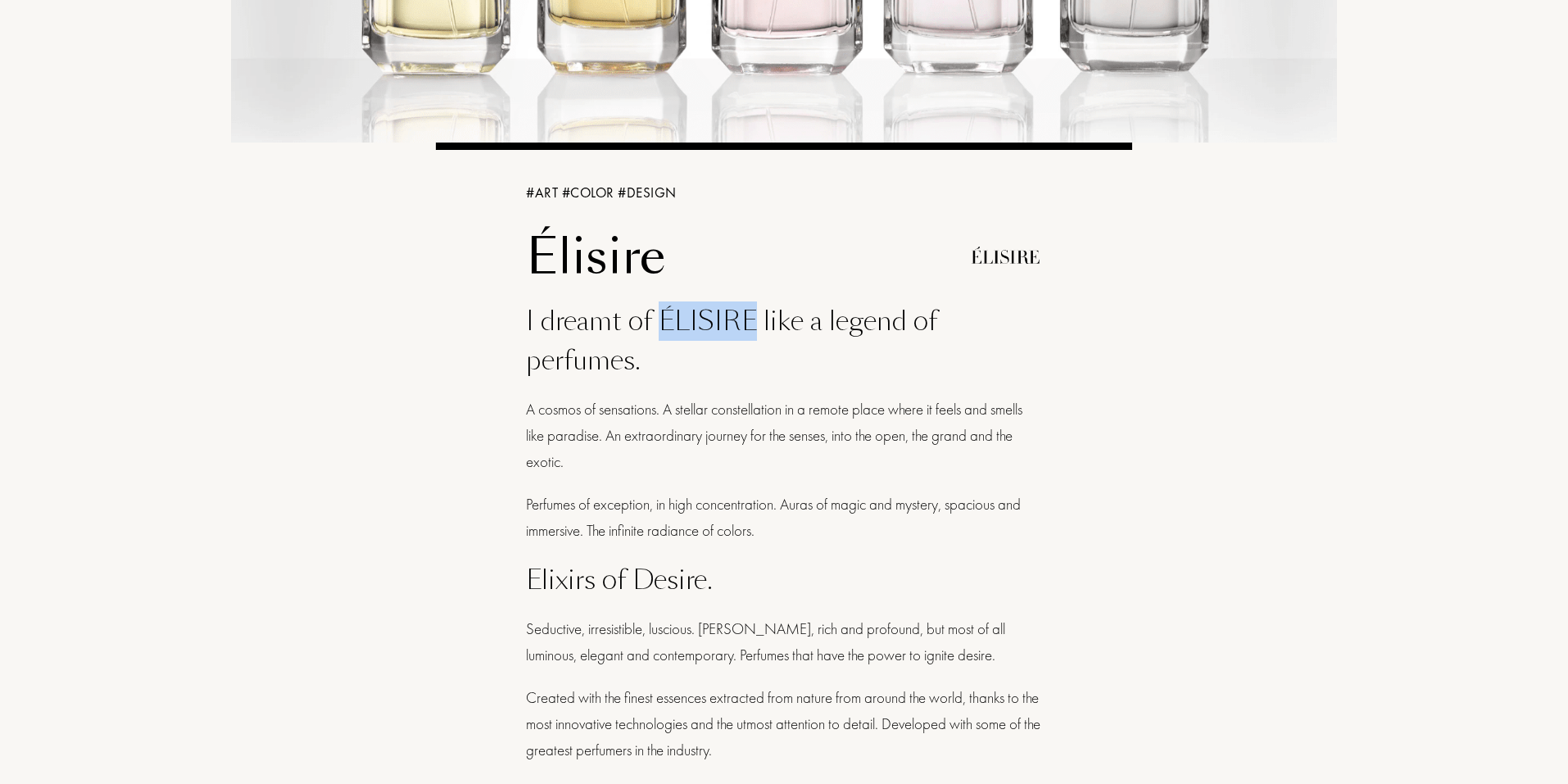
scroll to position [492, 0]
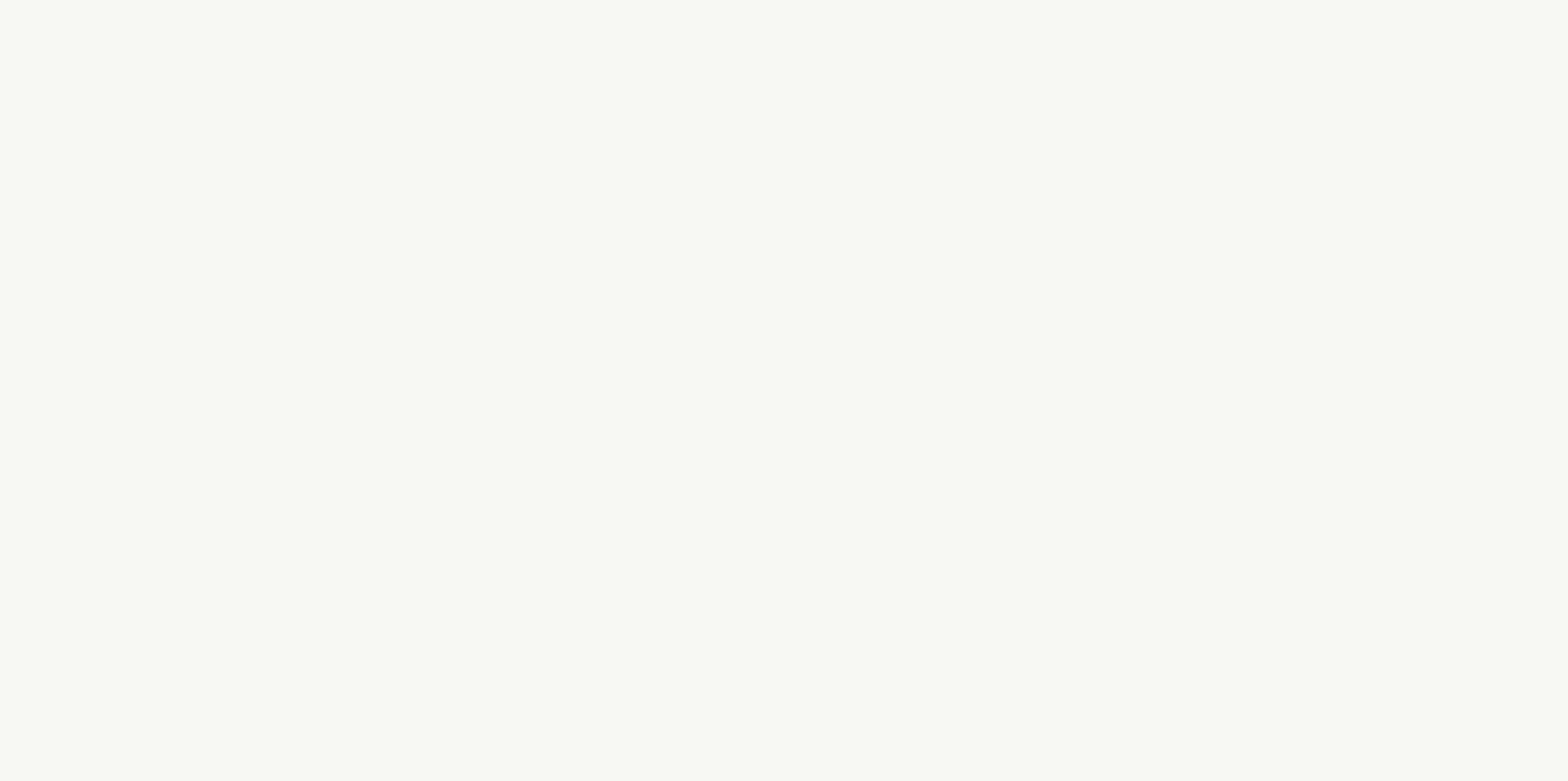
select select "JP"
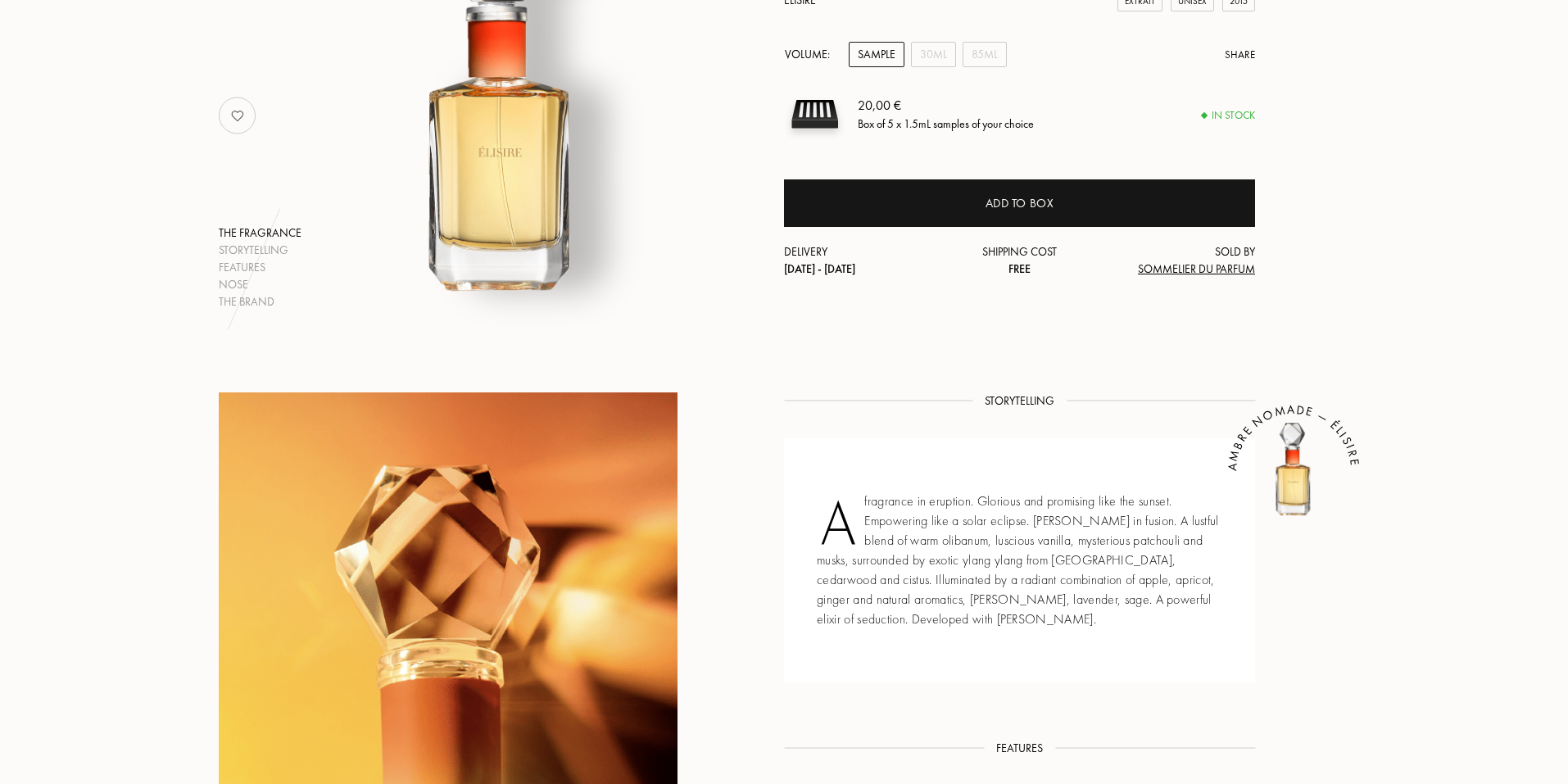
scroll to position [164, 0]
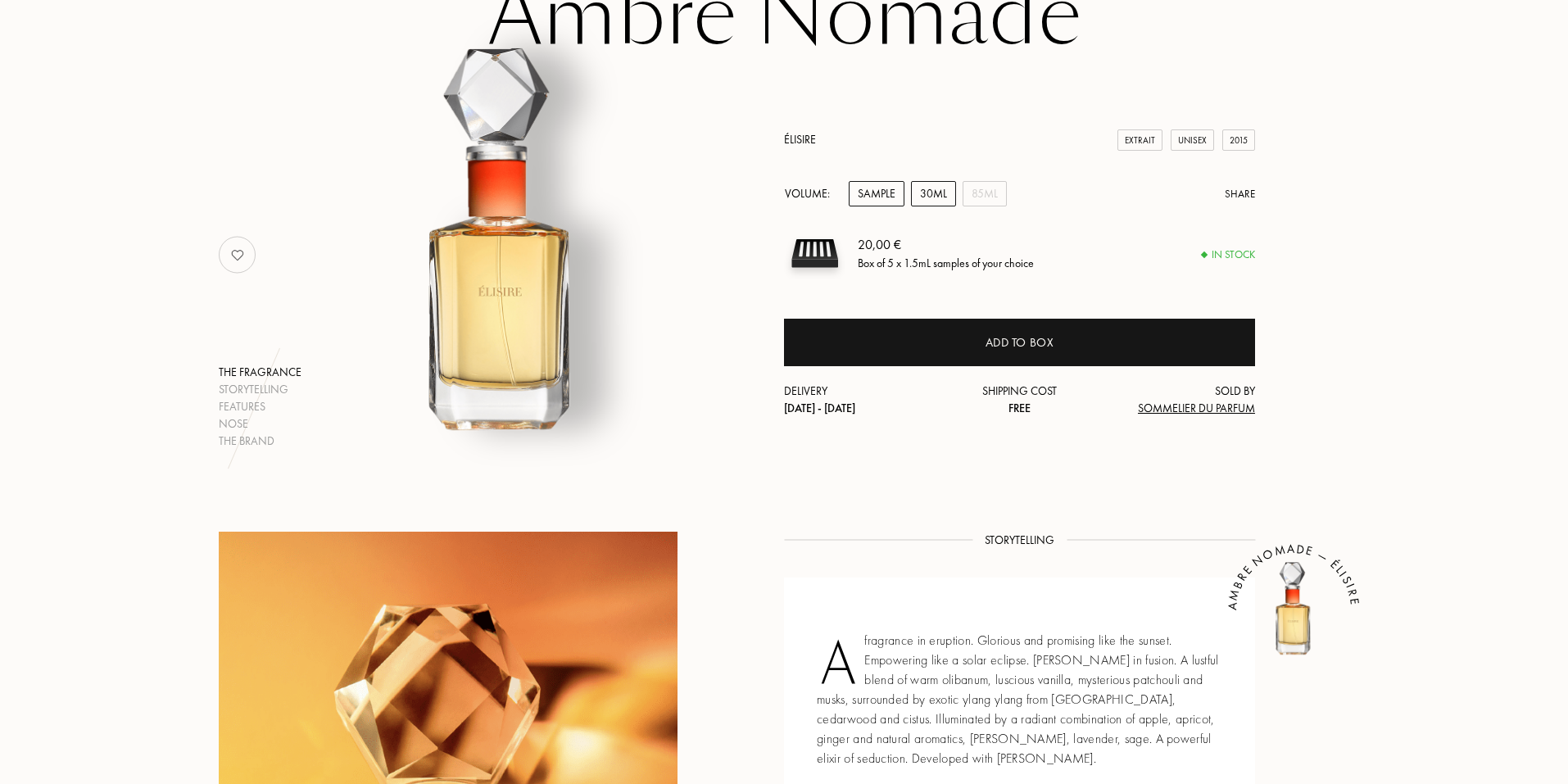
click at [939, 203] on div "30mL" at bounding box center [932, 194] width 45 height 26
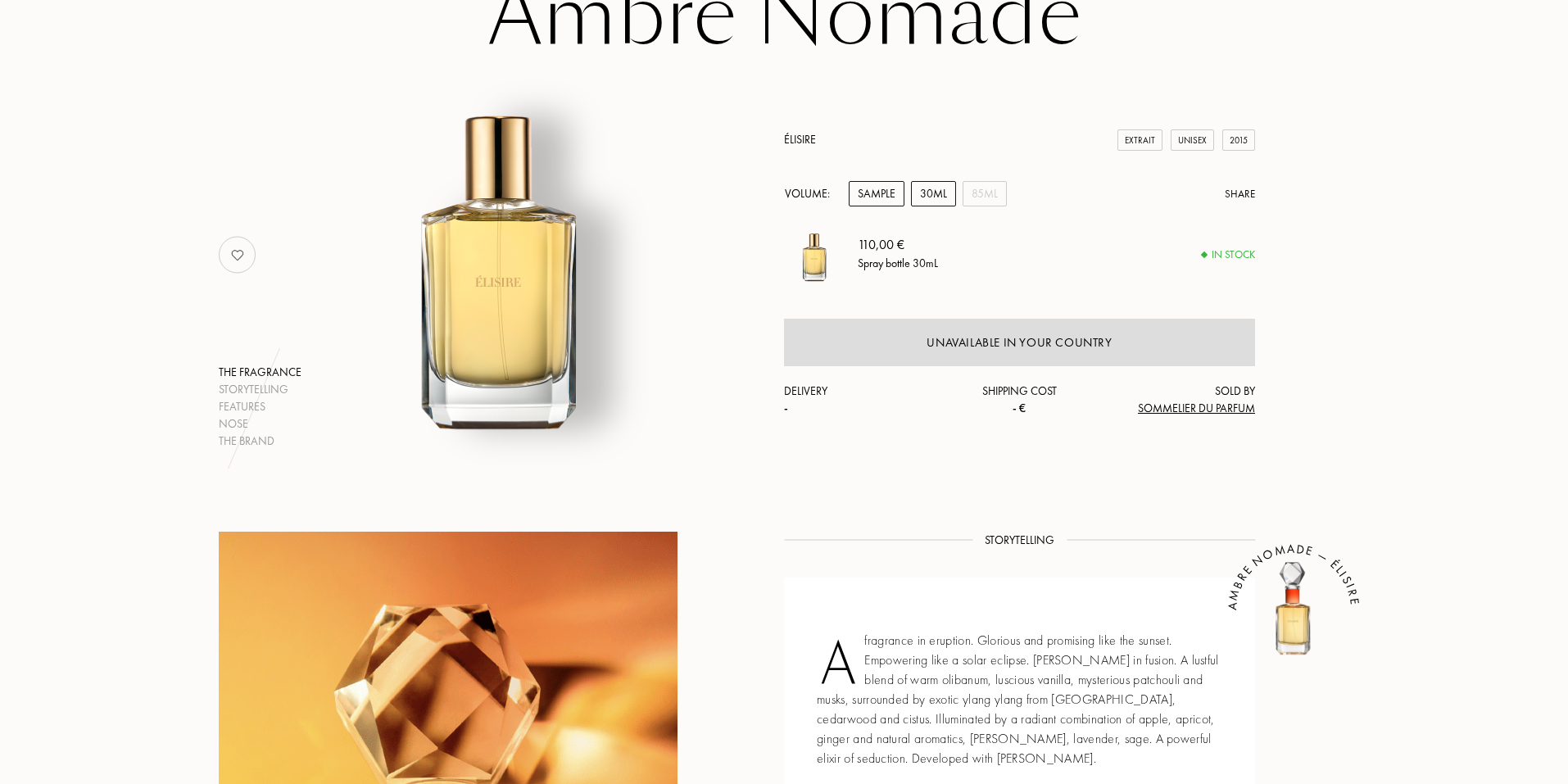
click at [861, 184] on div "Sample" at bounding box center [877, 194] width 56 height 26
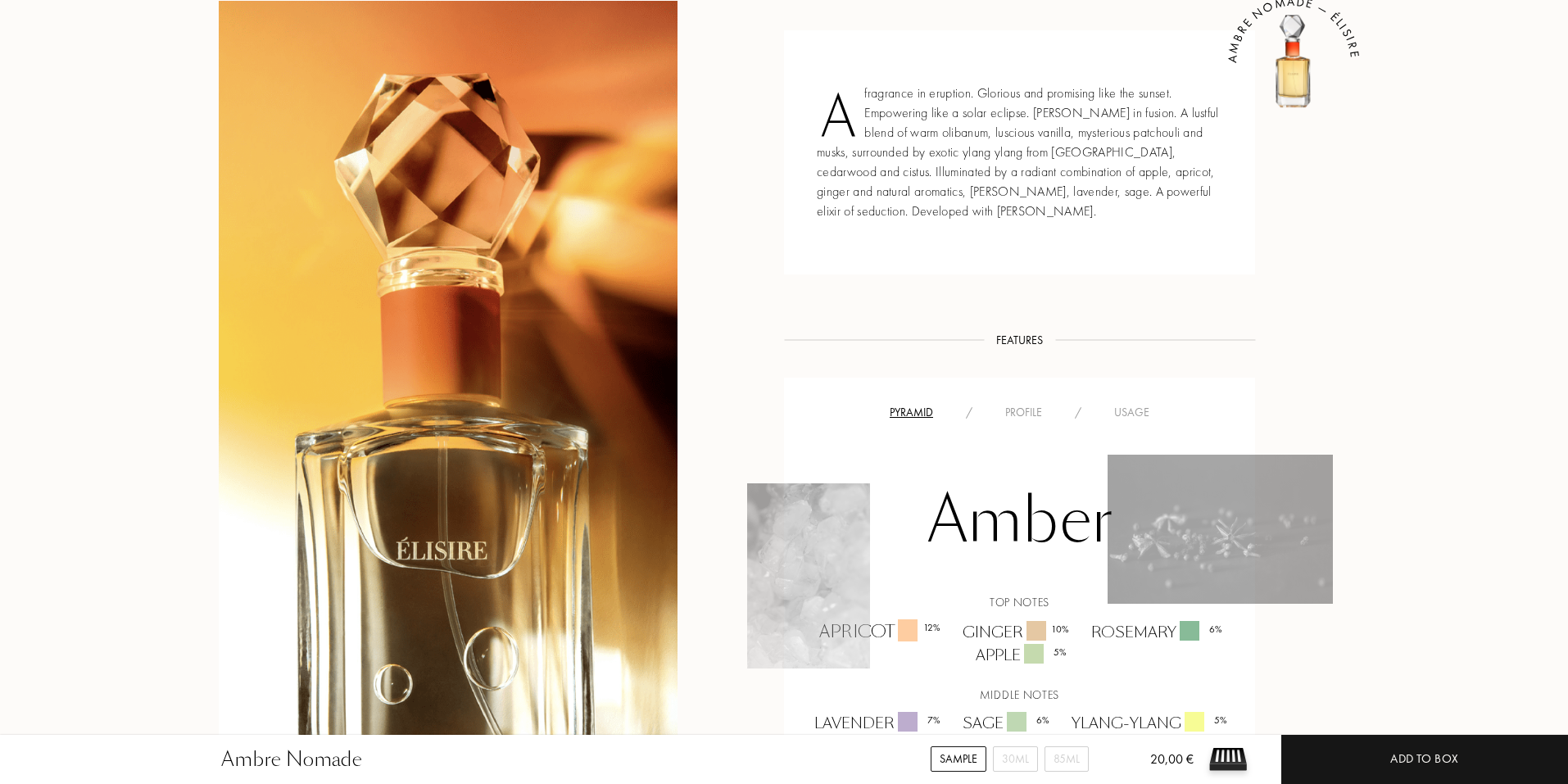
scroll to position [0, 0]
